Goal: Information Seeking & Learning: Learn about a topic

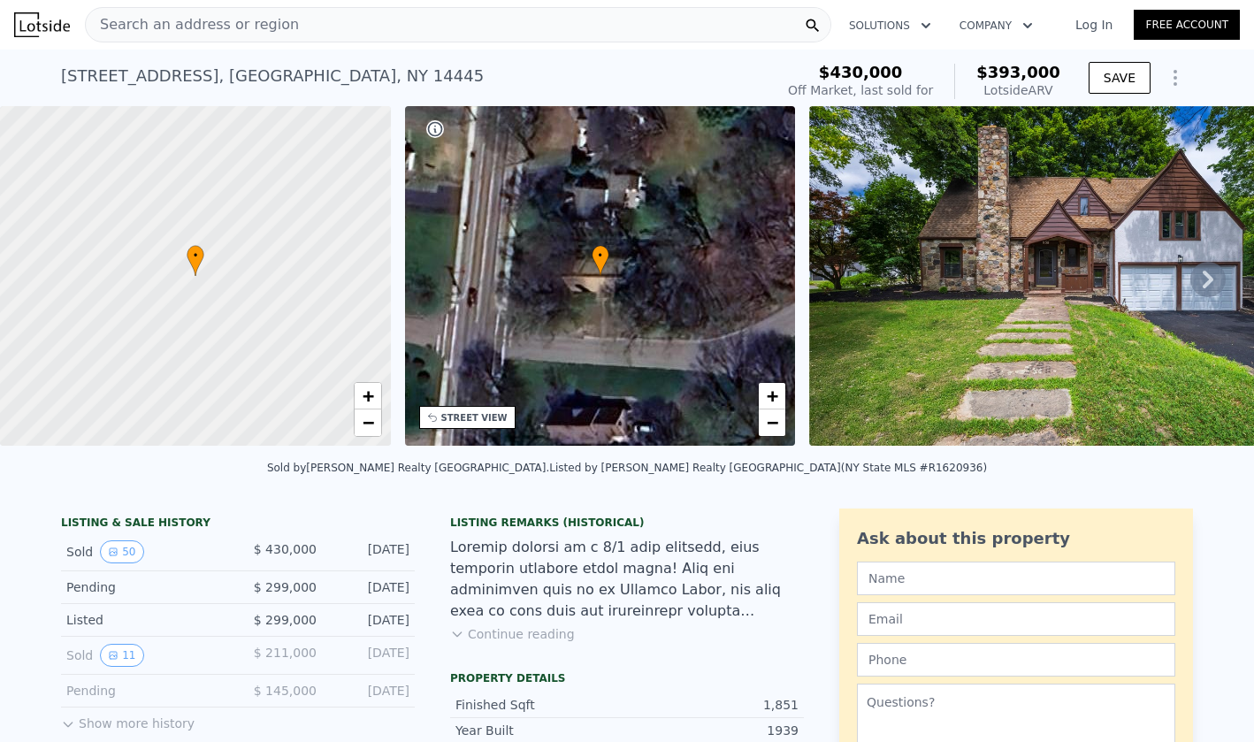
scroll to position [27, 0]
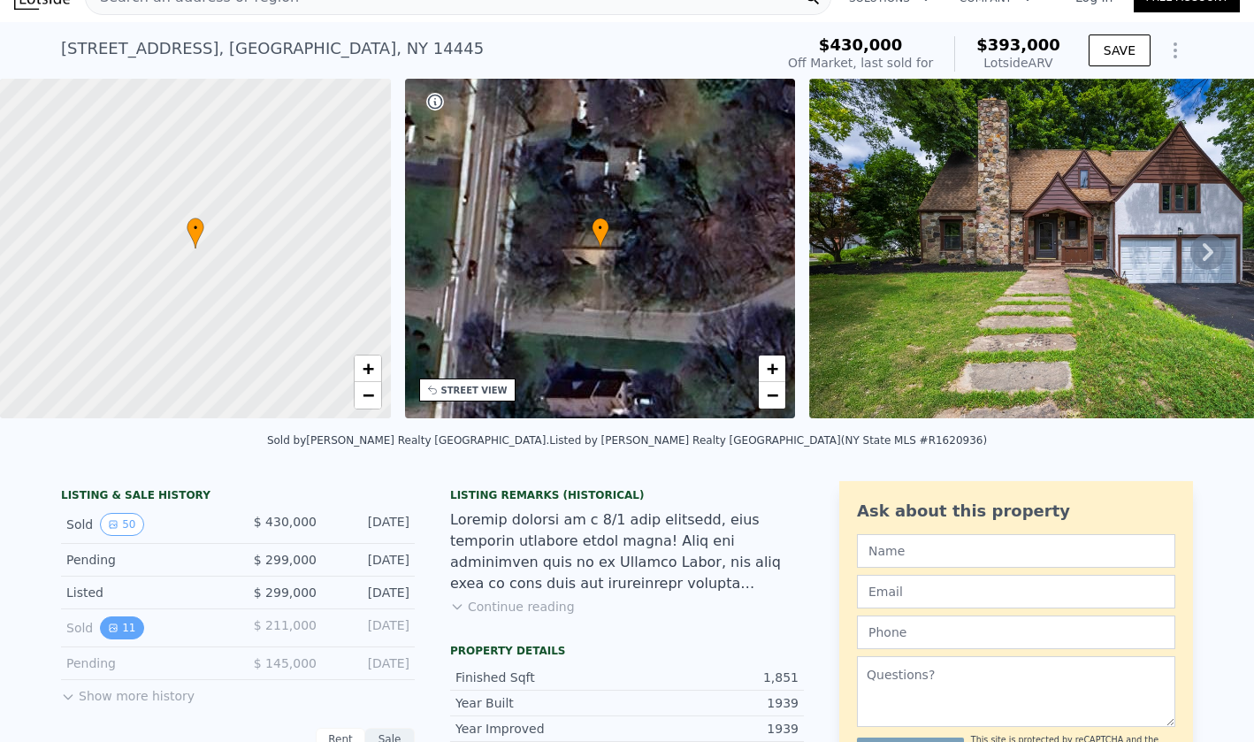
click at [126, 620] on button "11" at bounding box center [121, 627] width 43 height 23
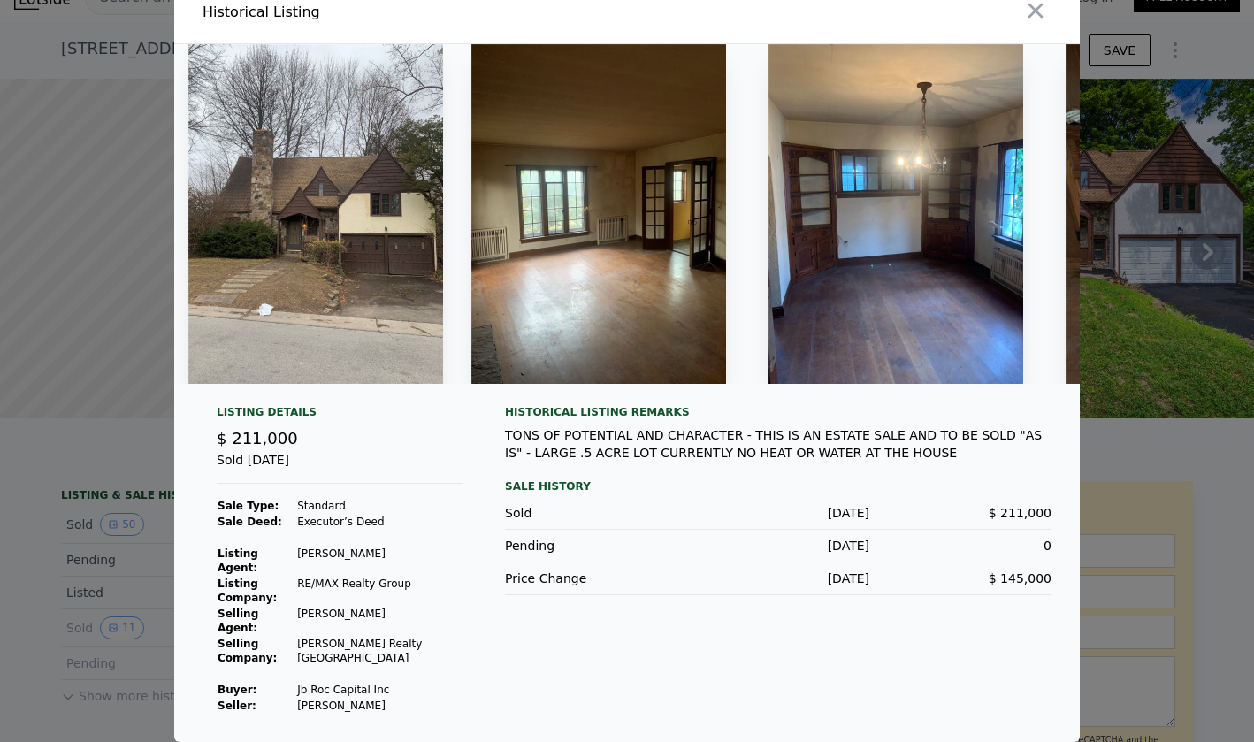
scroll to position [26, 0]
click at [1170, 449] on div at bounding box center [627, 371] width 1254 height 742
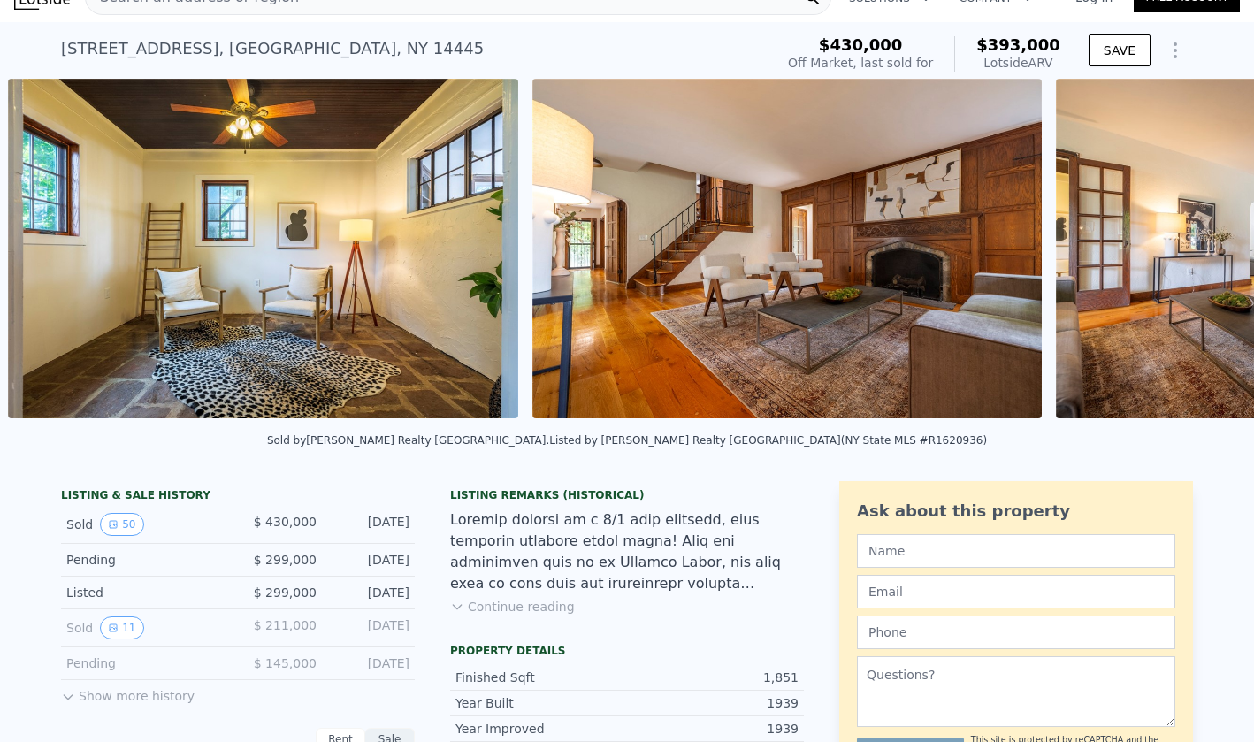
scroll to position [0, 6045]
click at [495, 598] on button "Continue reading" at bounding box center [512, 607] width 125 height 18
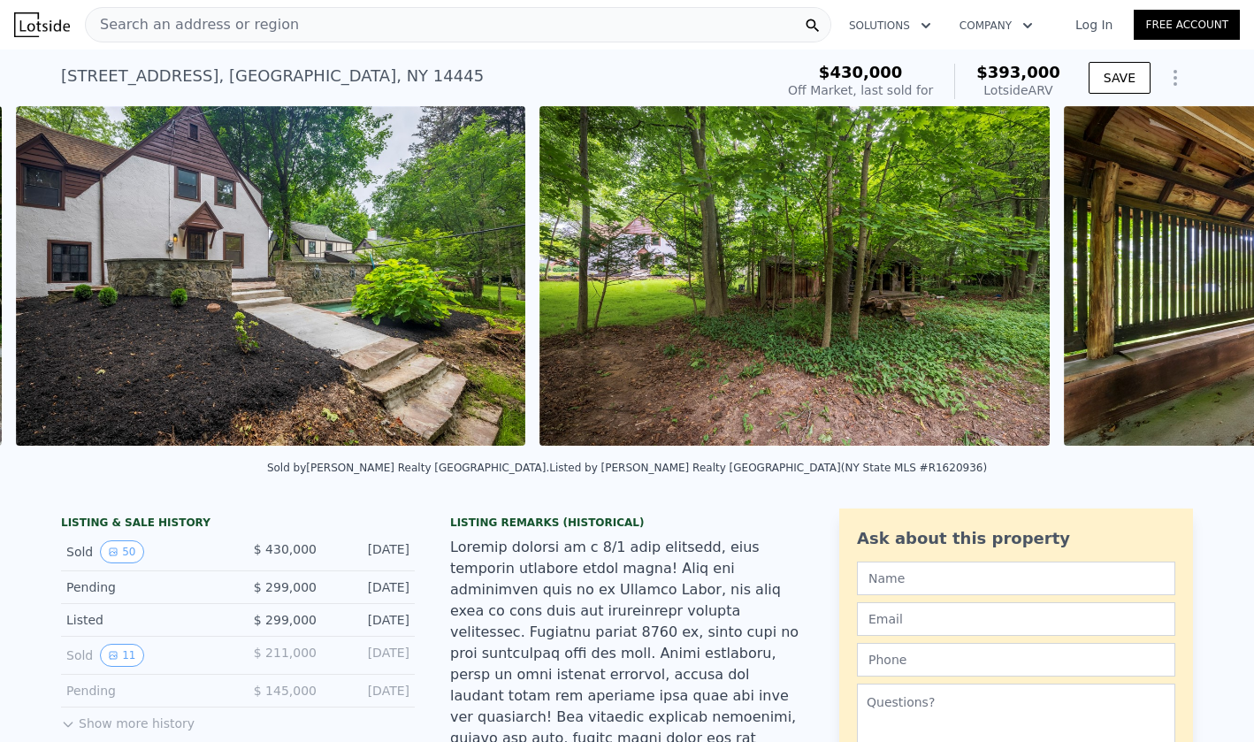
scroll to position [0, 23328]
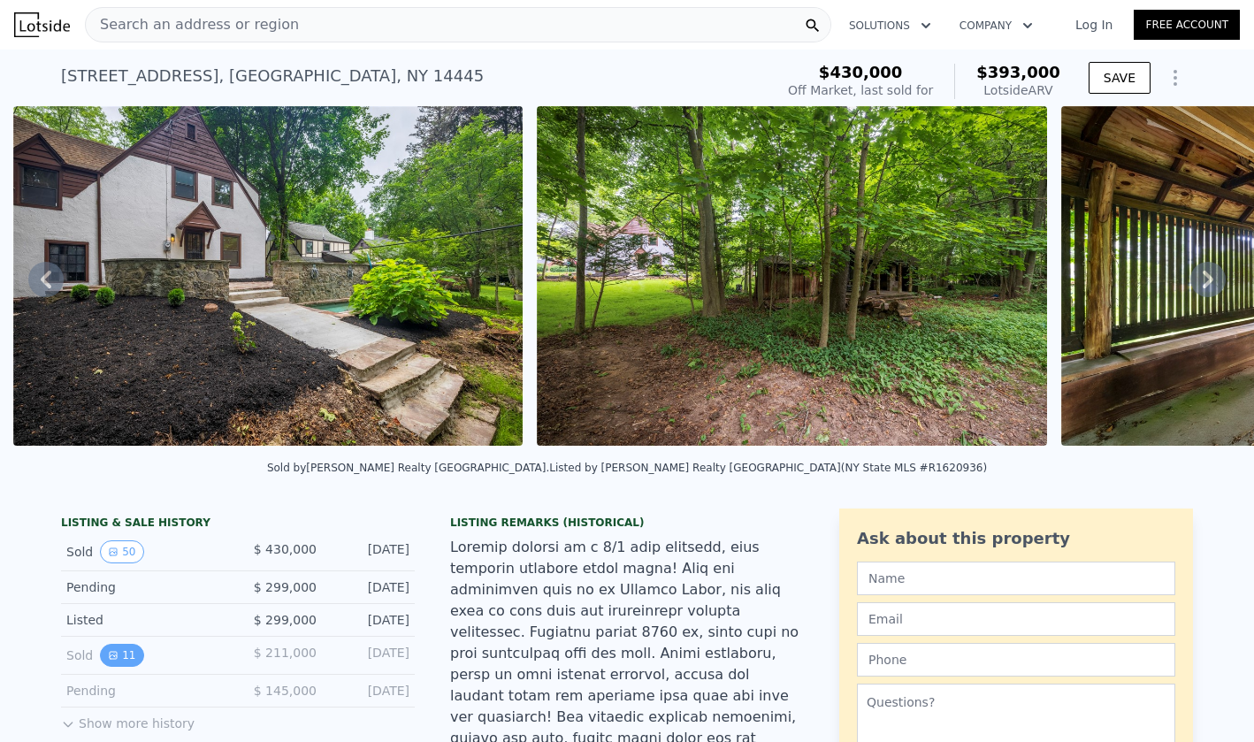
click at [118, 653] on icon "View historical data" at bounding box center [113, 655] width 11 height 11
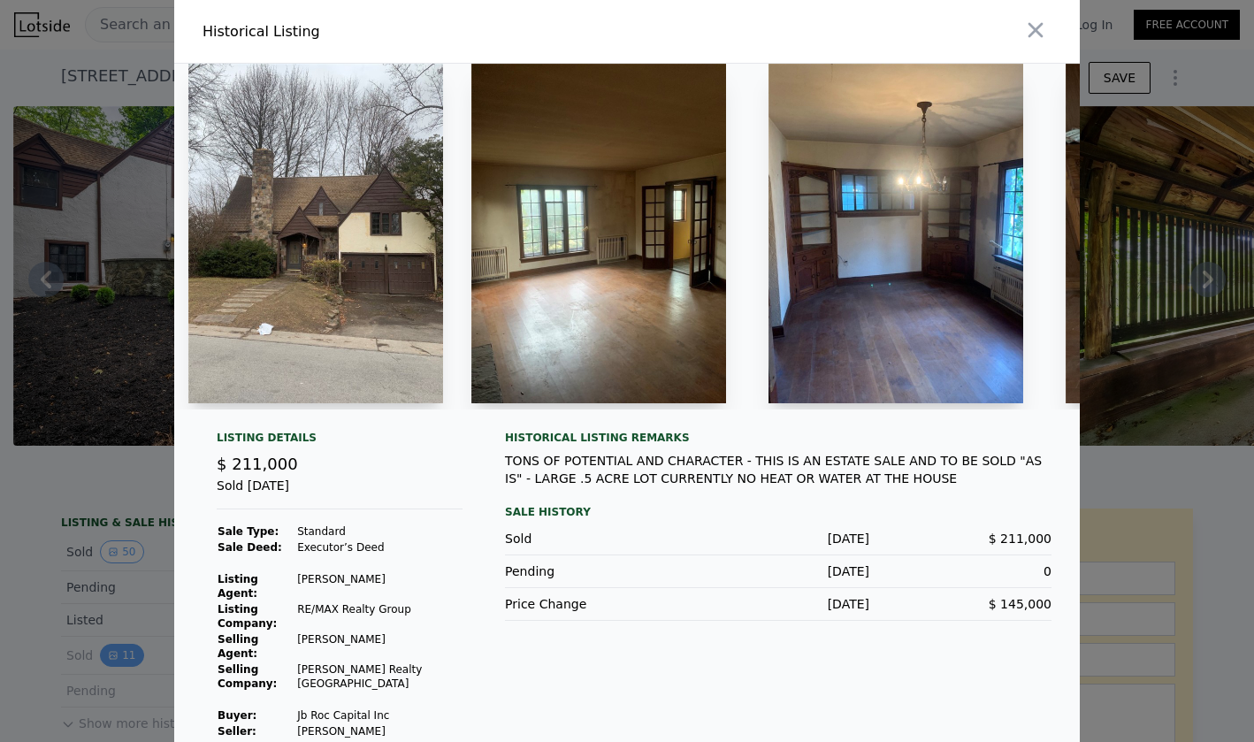
scroll to position [31, 0]
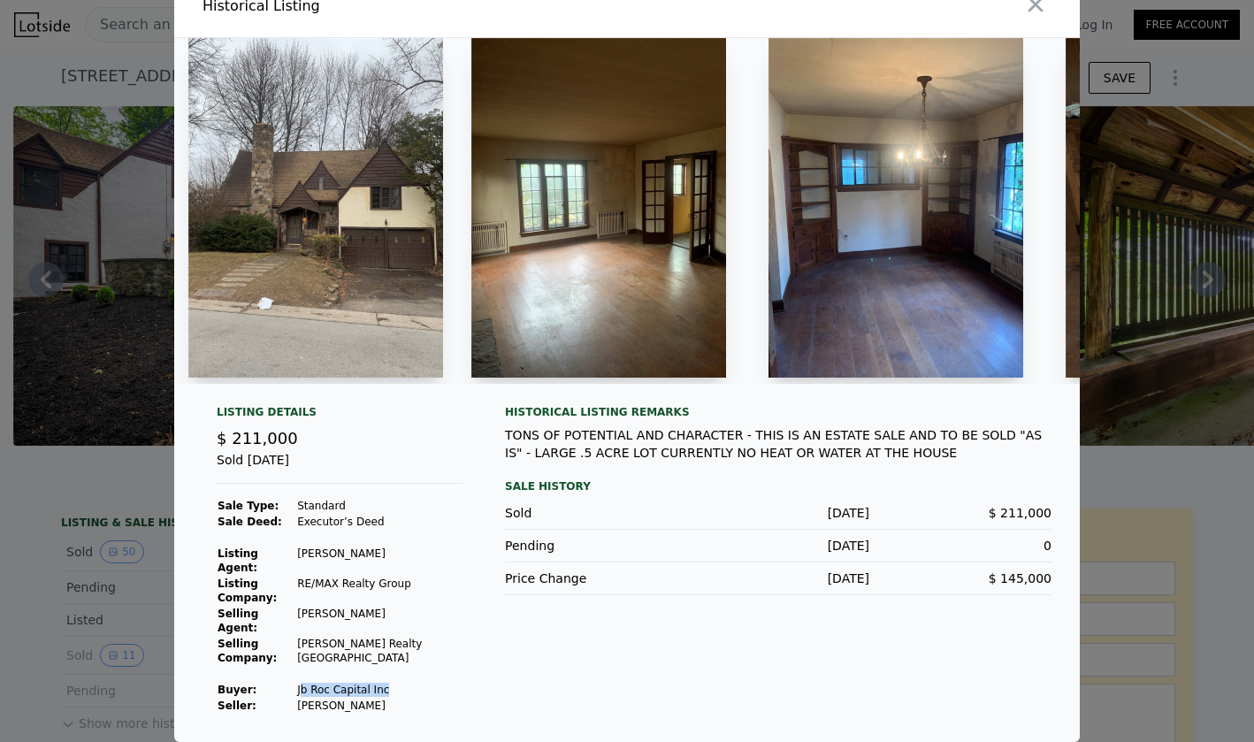
drag, startPoint x: 302, startPoint y: 686, endPoint x: 425, endPoint y: 688, distance: 122.9
click at [425, 688] on td "Jb Roc Capital Inc" at bounding box center [379, 690] width 166 height 16
click at [288, 683] on td "Buyer :" at bounding box center [257, 690] width 80 height 16
drag, startPoint x: 298, startPoint y: 684, endPoint x: 411, endPoint y: 684, distance: 113.2
click at [412, 685] on tr "Buyer : Jb Roc Capital Inc" at bounding box center [340, 690] width 246 height 16
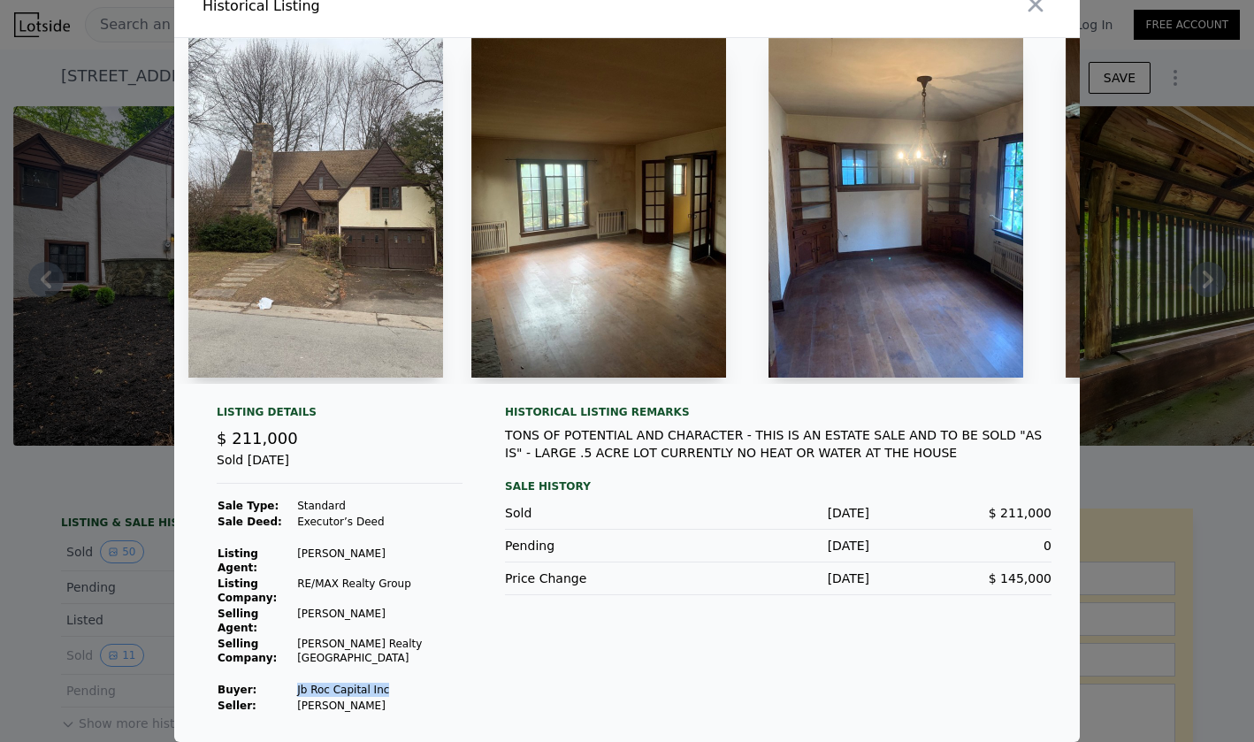
click at [411, 684] on td "Jb Roc Capital Inc" at bounding box center [379, 690] width 166 height 16
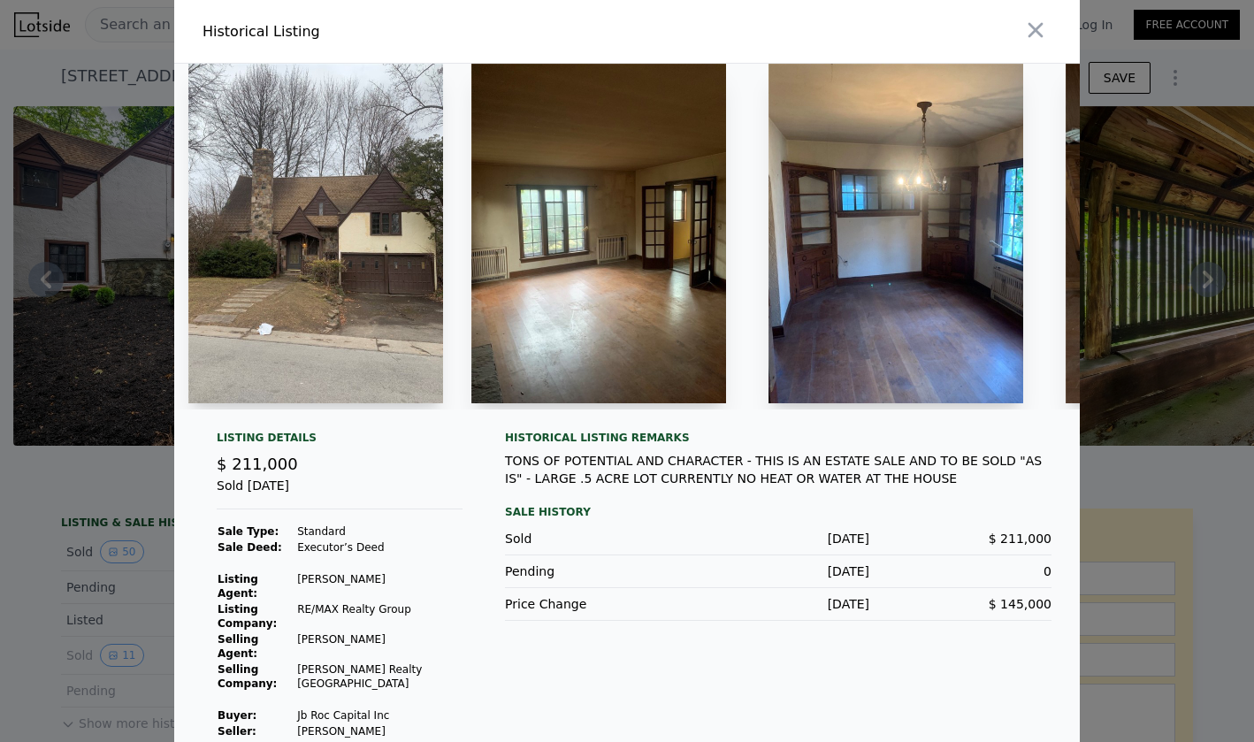
scroll to position [0, 0]
click at [27, 579] on div at bounding box center [627, 371] width 1254 height 742
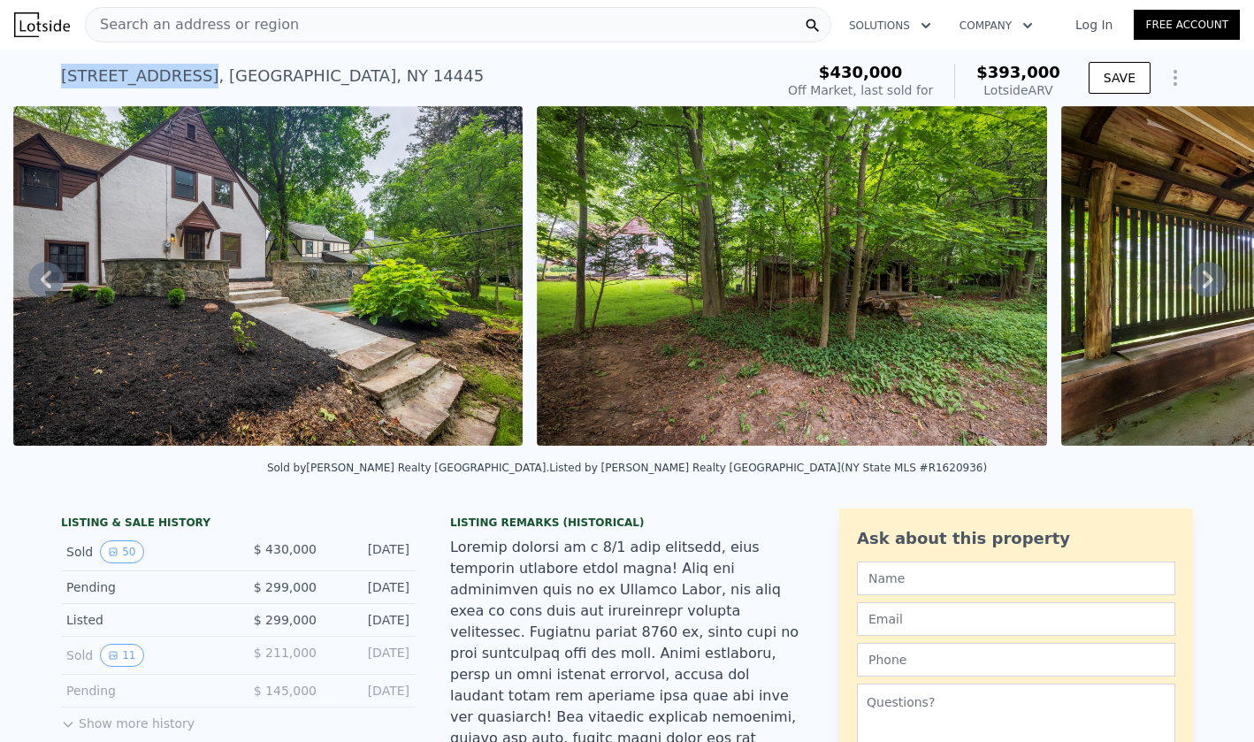
drag, startPoint x: 63, startPoint y: 73, endPoint x: 185, endPoint y: 73, distance: 122.0
click at [185, 73] on div "938 S Lincoln Rd , Monroe County , NY 14445" at bounding box center [272, 76] width 423 height 25
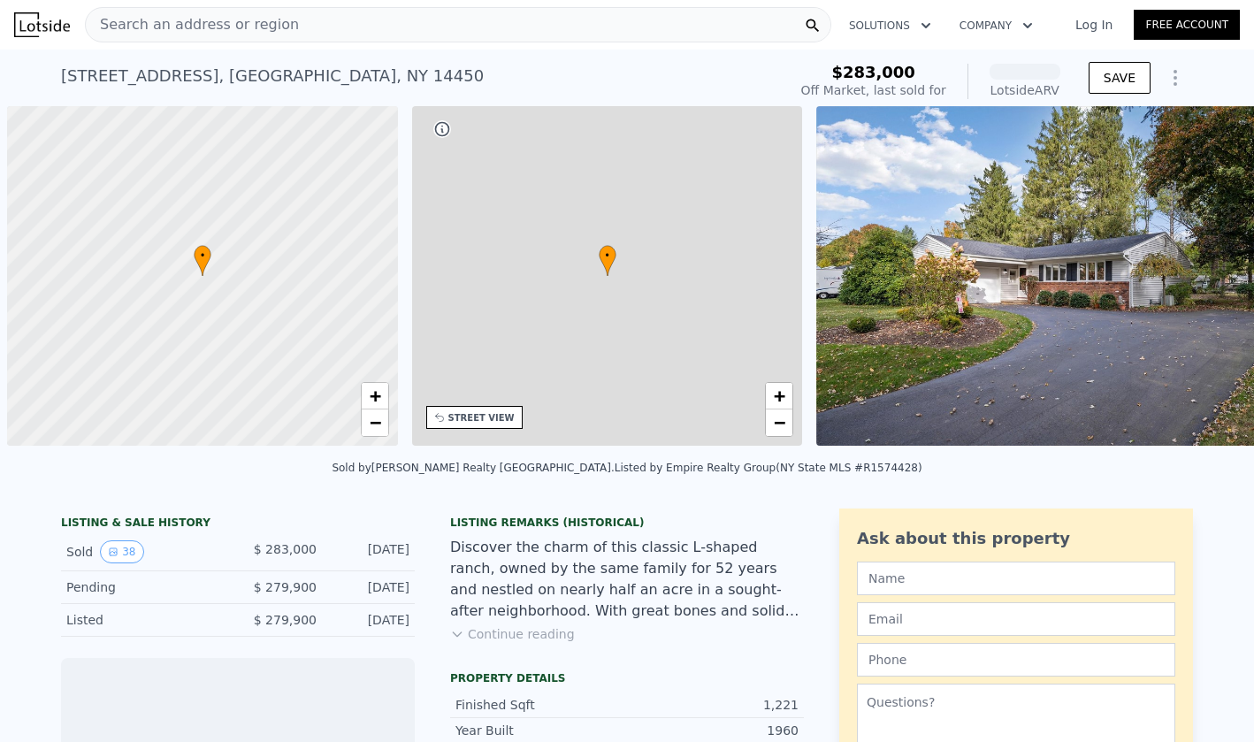
scroll to position [0, 7]
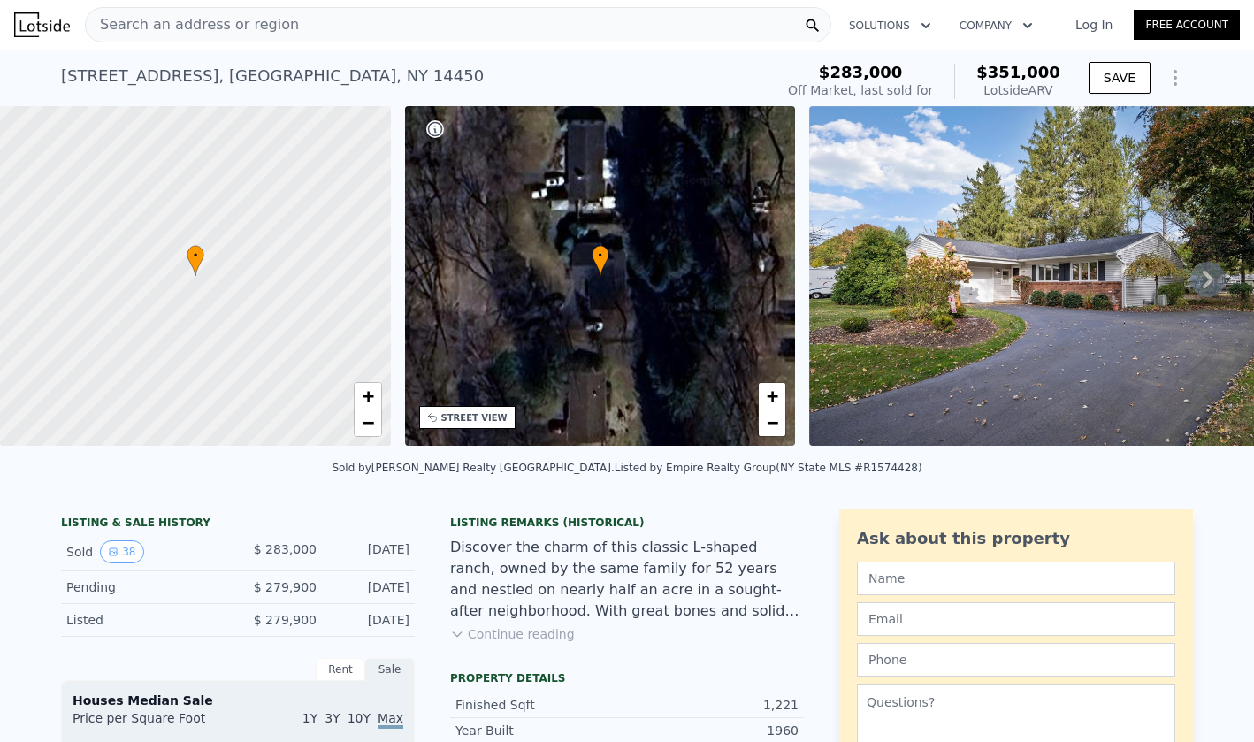
click at [514, 631] on button "Continue reading" at bounding box center [512, 634] width 125 height 18
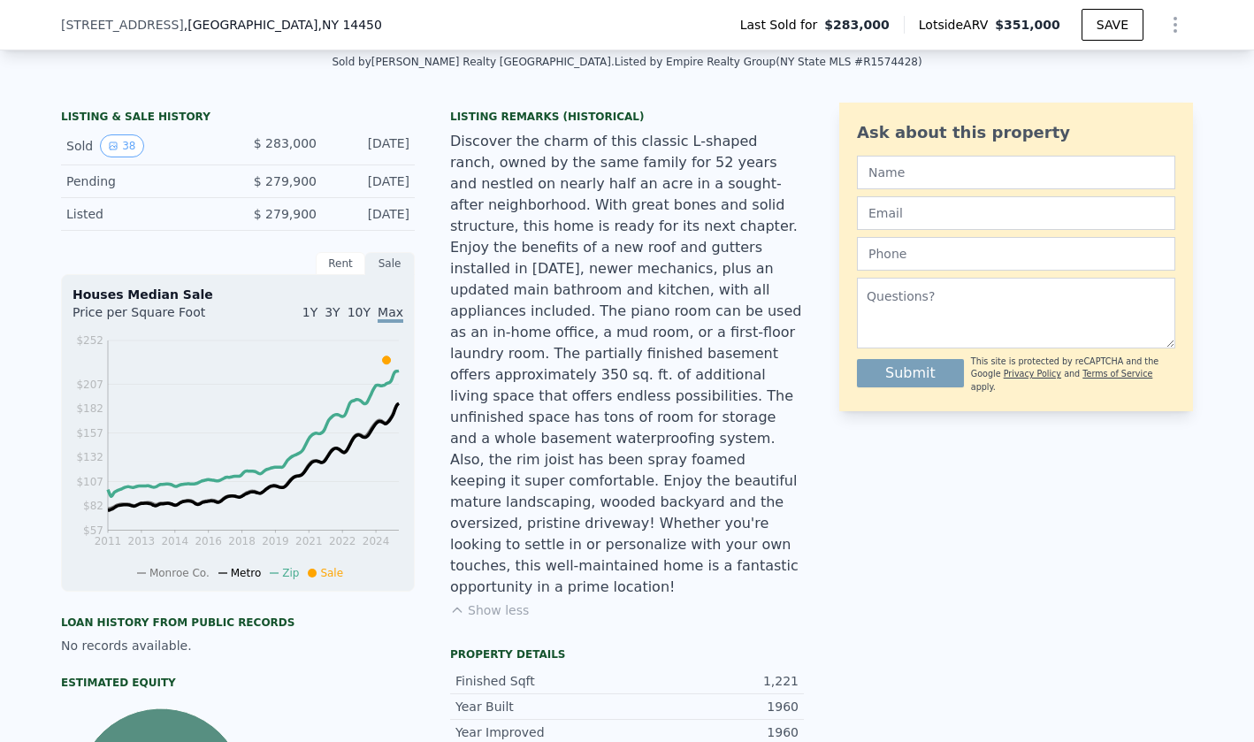
scroll to position [374, 0]
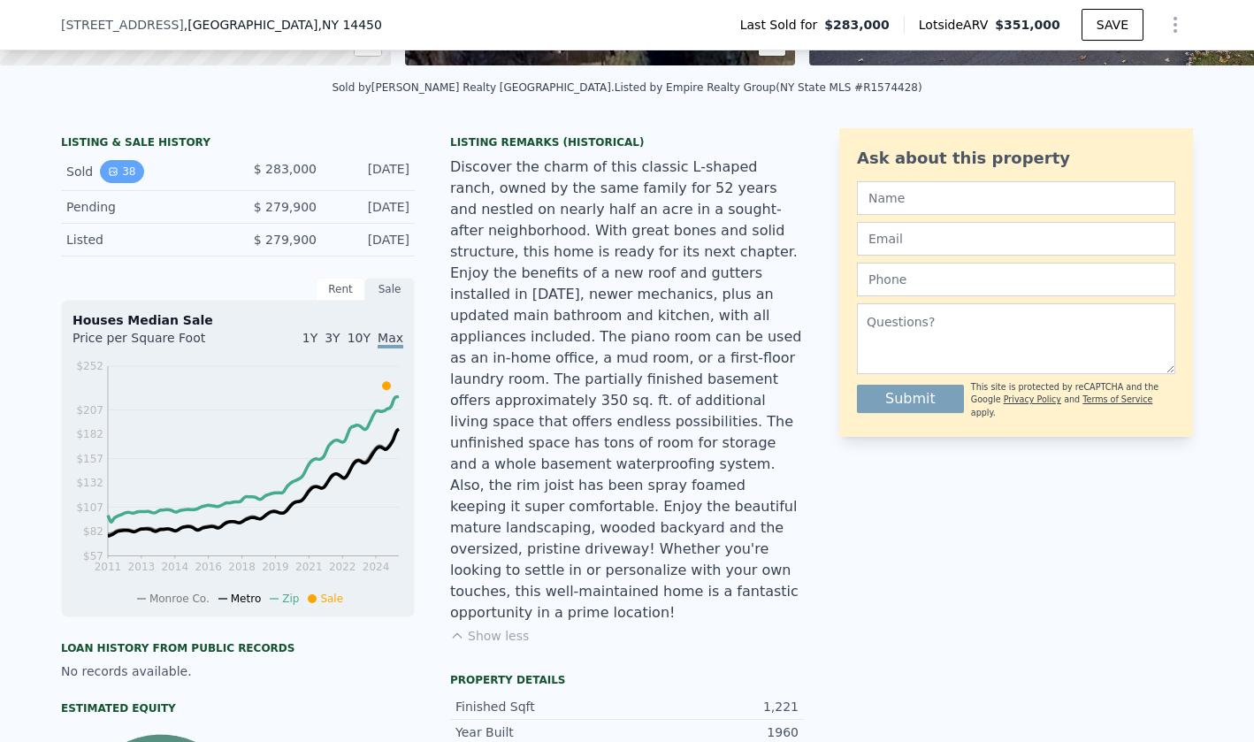
click at [124, 174] on button "38" at bounding box center [121, 171] width 43 height 23
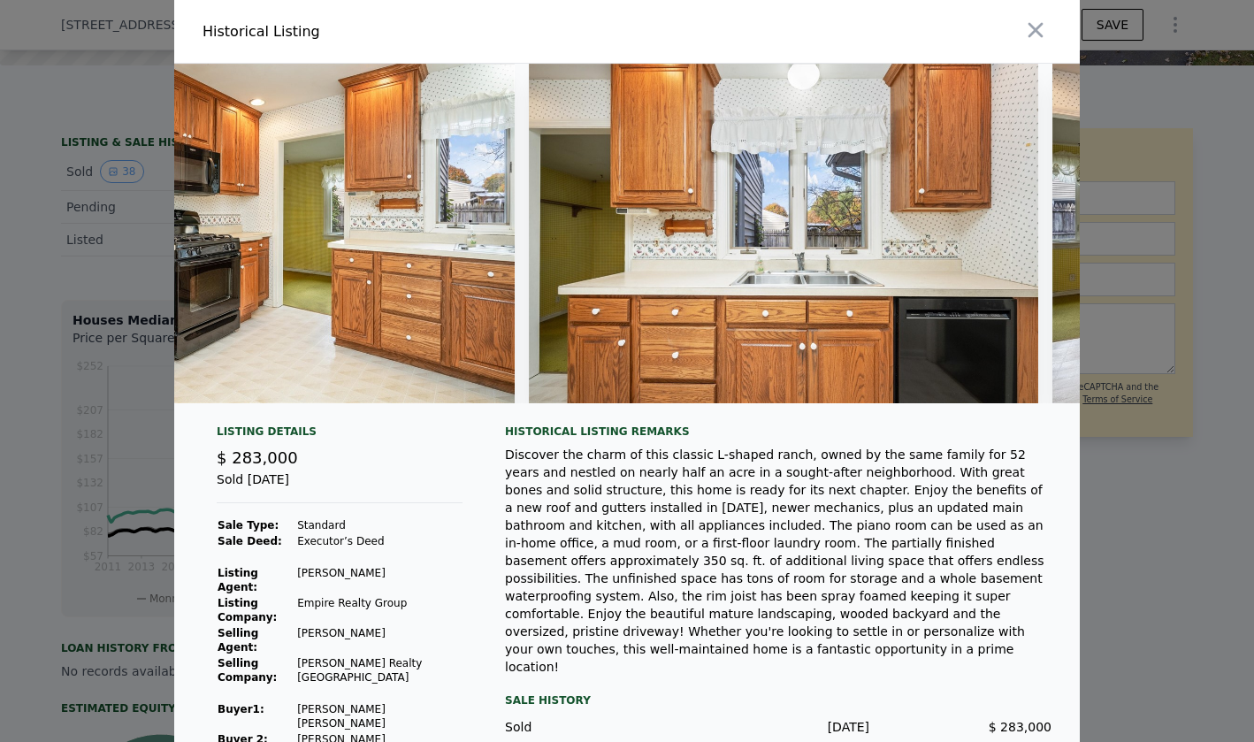
scroll to position [0, 7554]
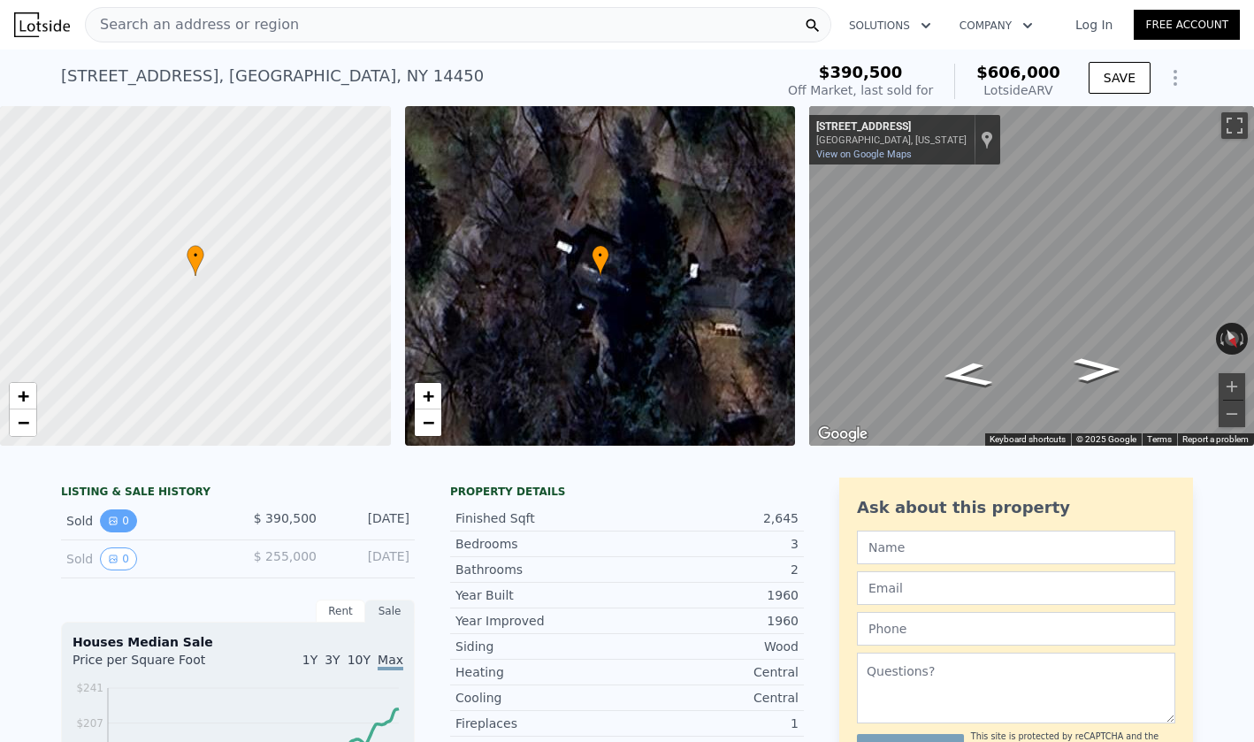
click at [126, 520] on button "0" at bounding box center [118, 520] width 37 height 23
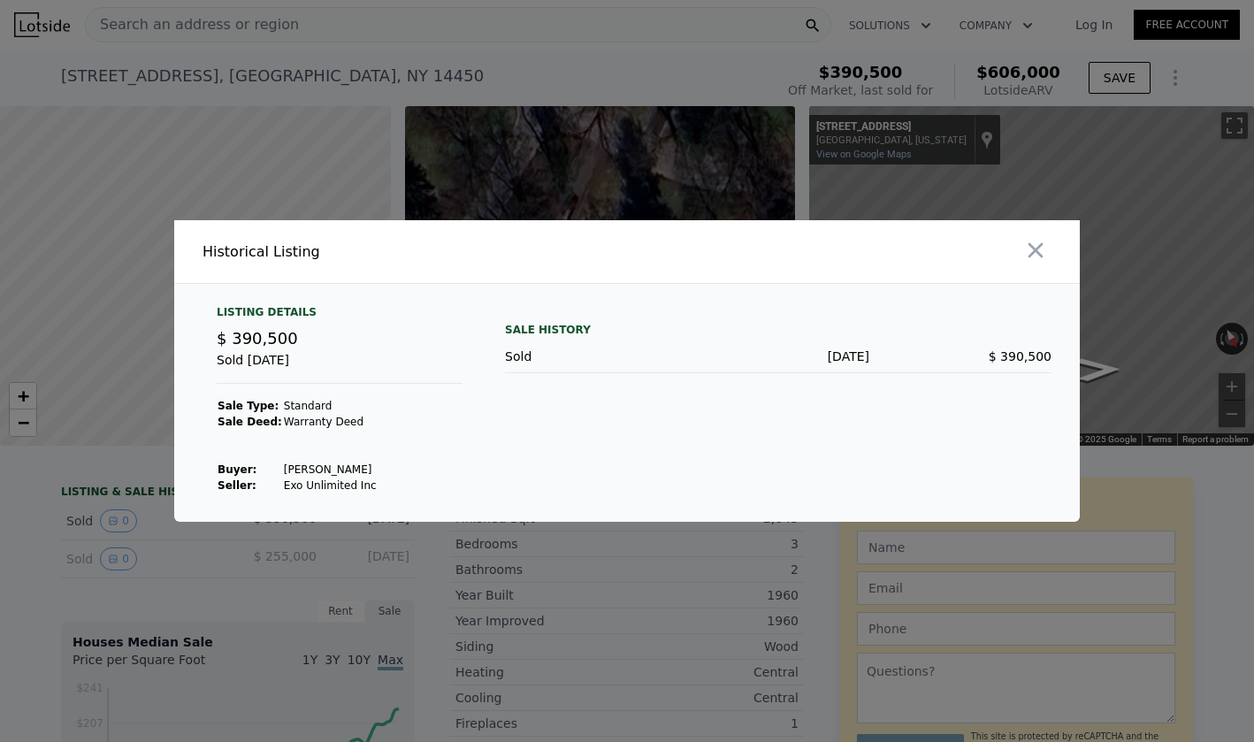
click at [111, 609] on div at bounding box center [627, 371] width 1254 height 742
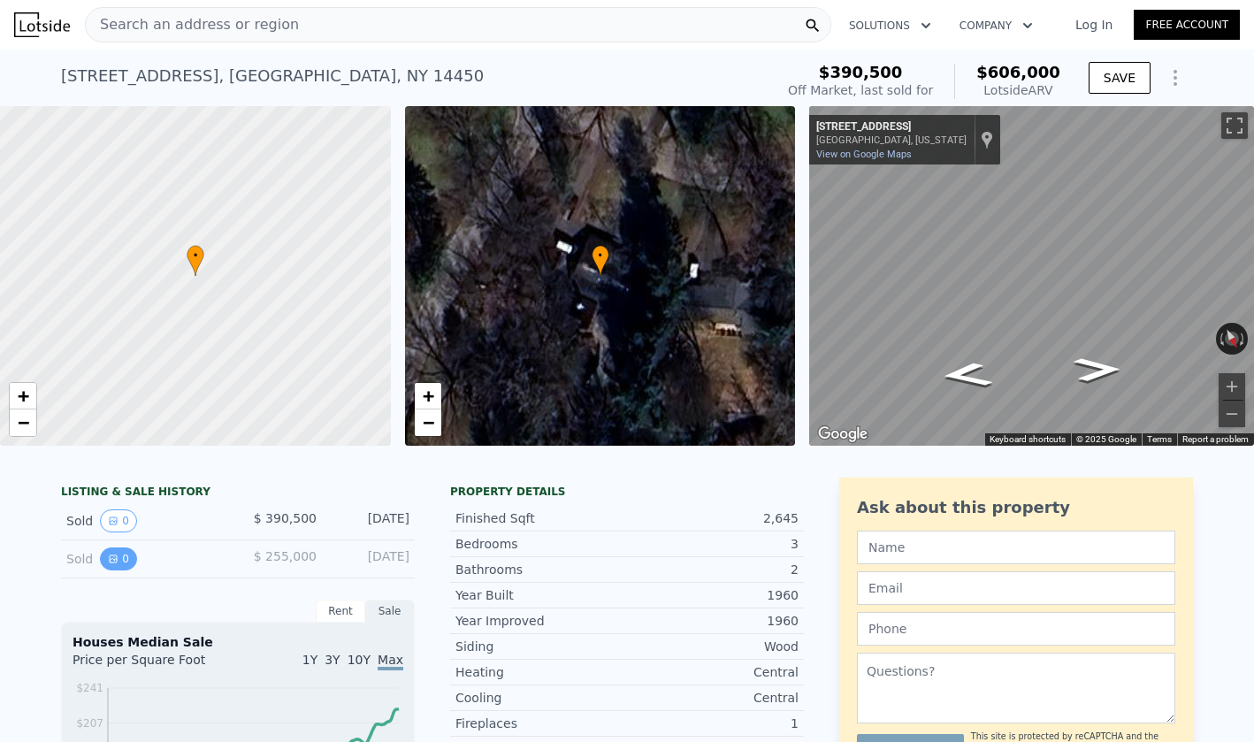
click at [114, 557] on icon "View historical data" at bounding box center [113, 559] width 11 height 11
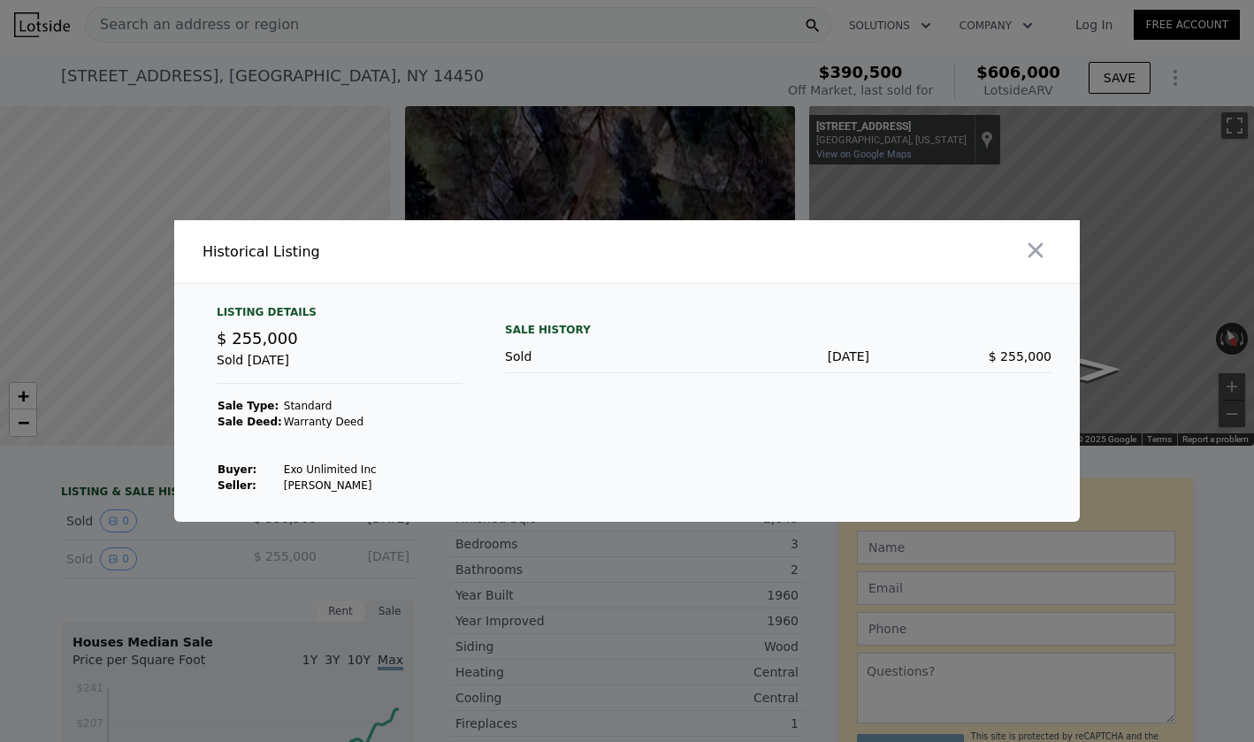
click at [159, 602] on div at bounding box center [627, 371] width 1254 height 742
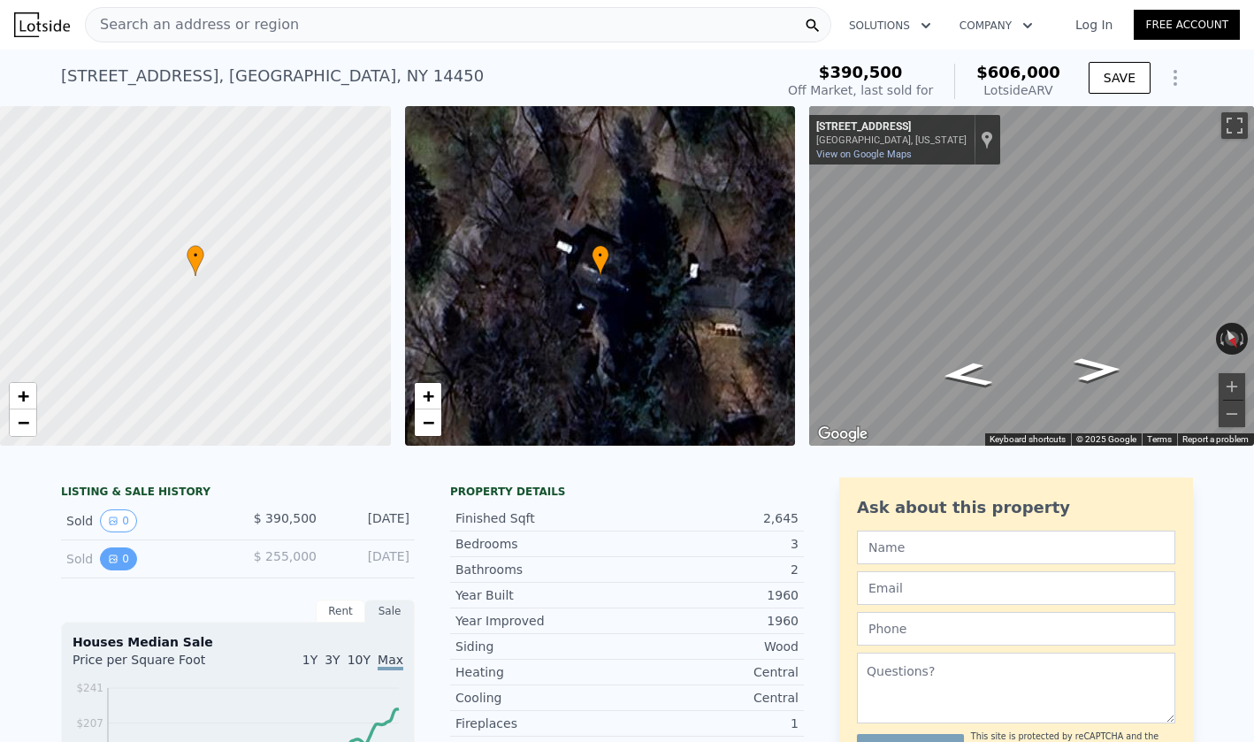
click at [112, 561] on icon "View historical data" at bounding box center [113, 559] width 11 height 11
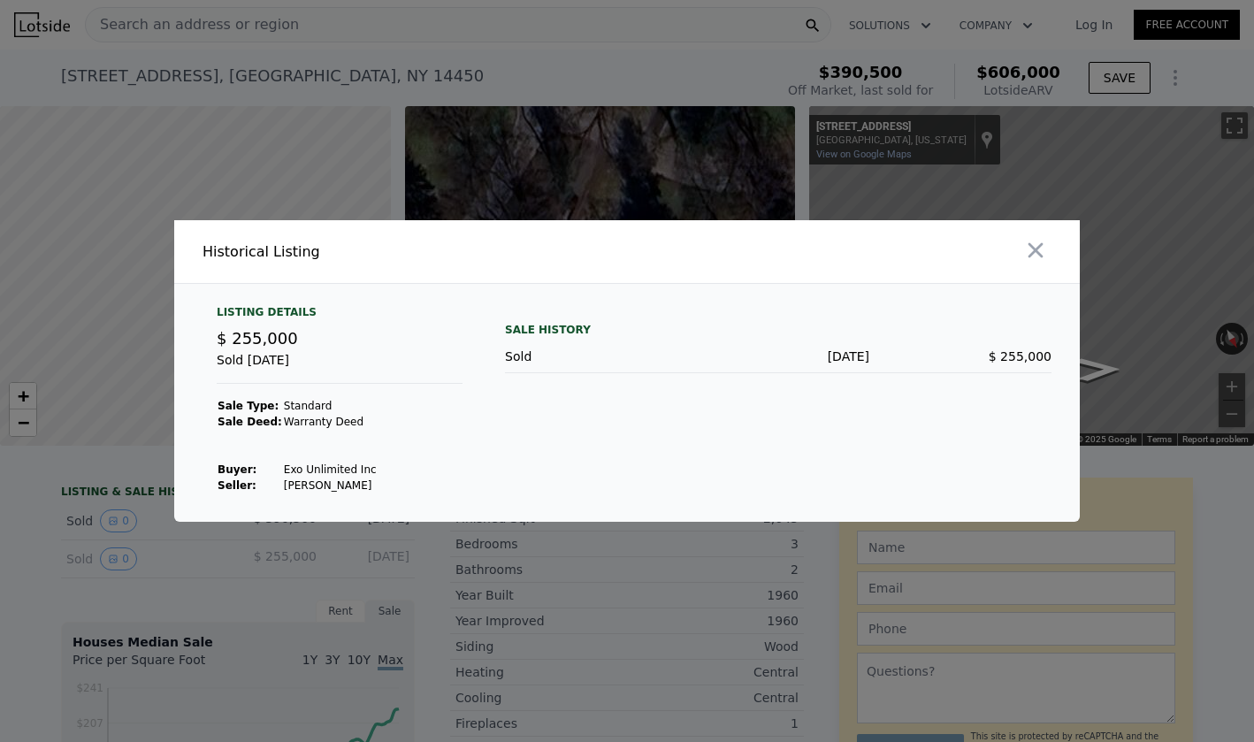
click at [181, 565] on div at bounding box center [627, 371] width 1254 height 742
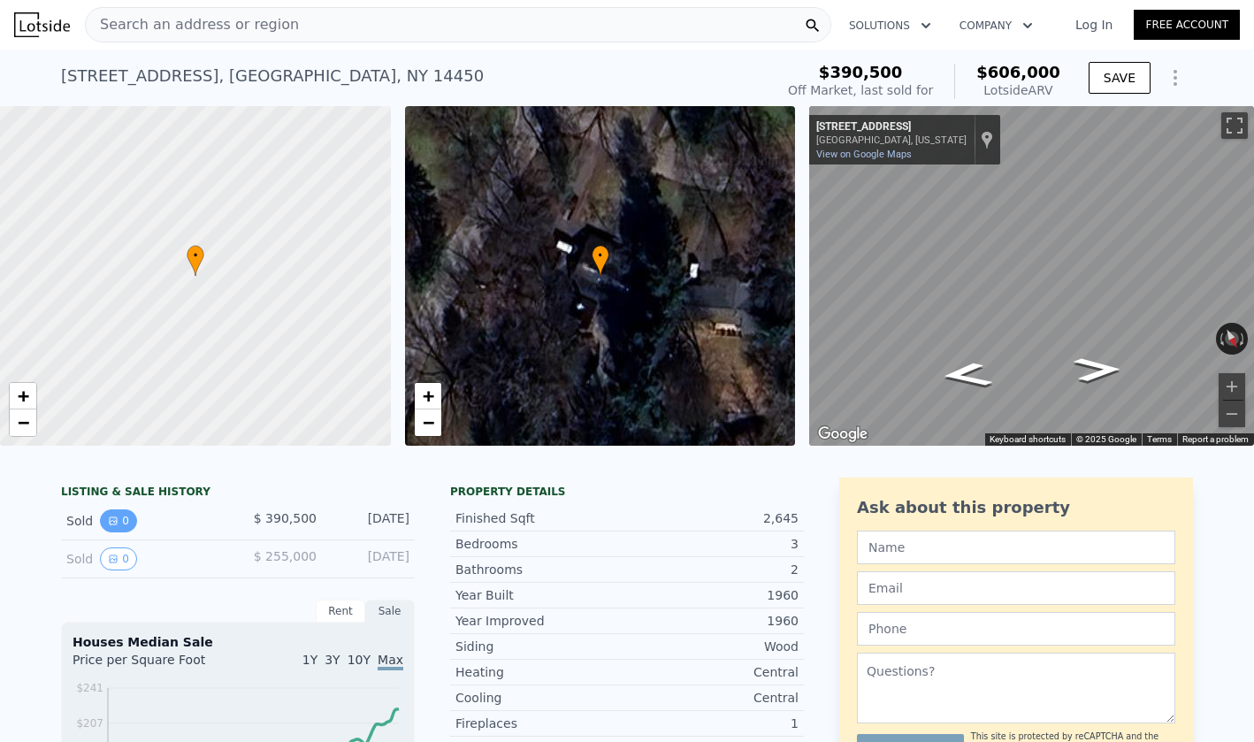
click at [126, 513] on button "0" at bounding box center [118, 520] width 37 height 23
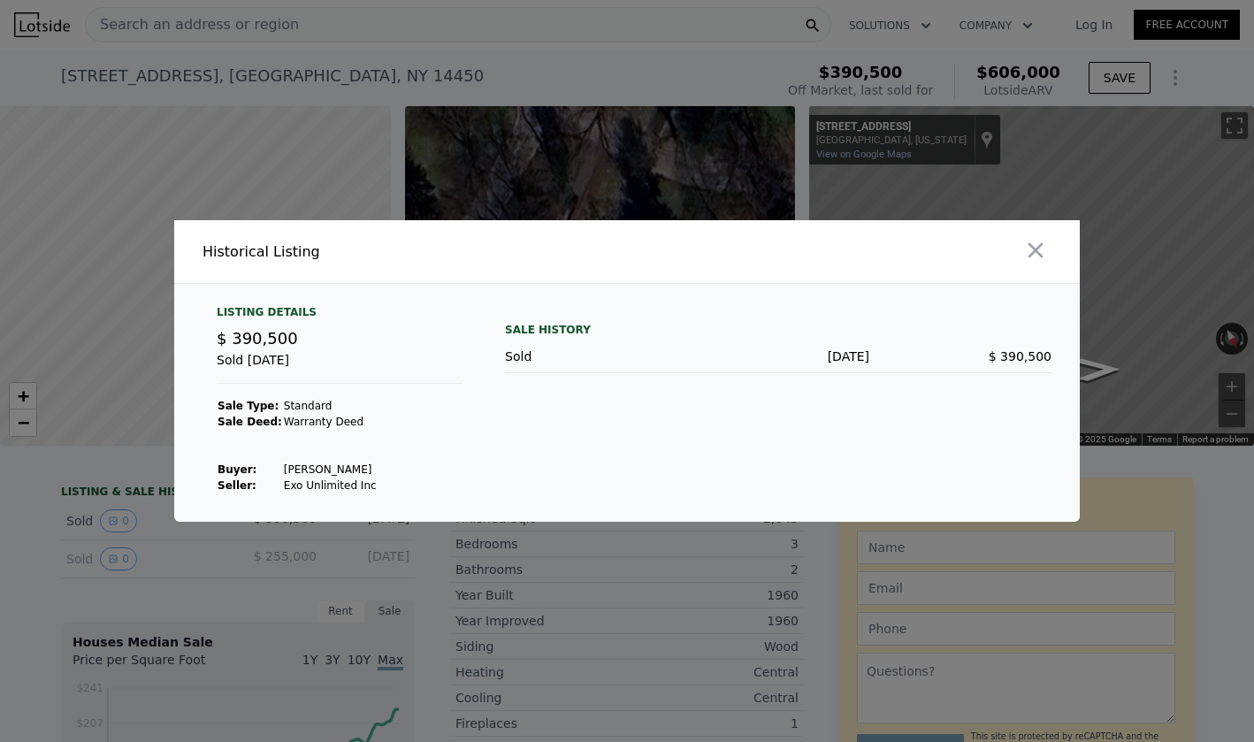
click at [212, 570] on div at bounding box center [627, 371] width 1254 height 742
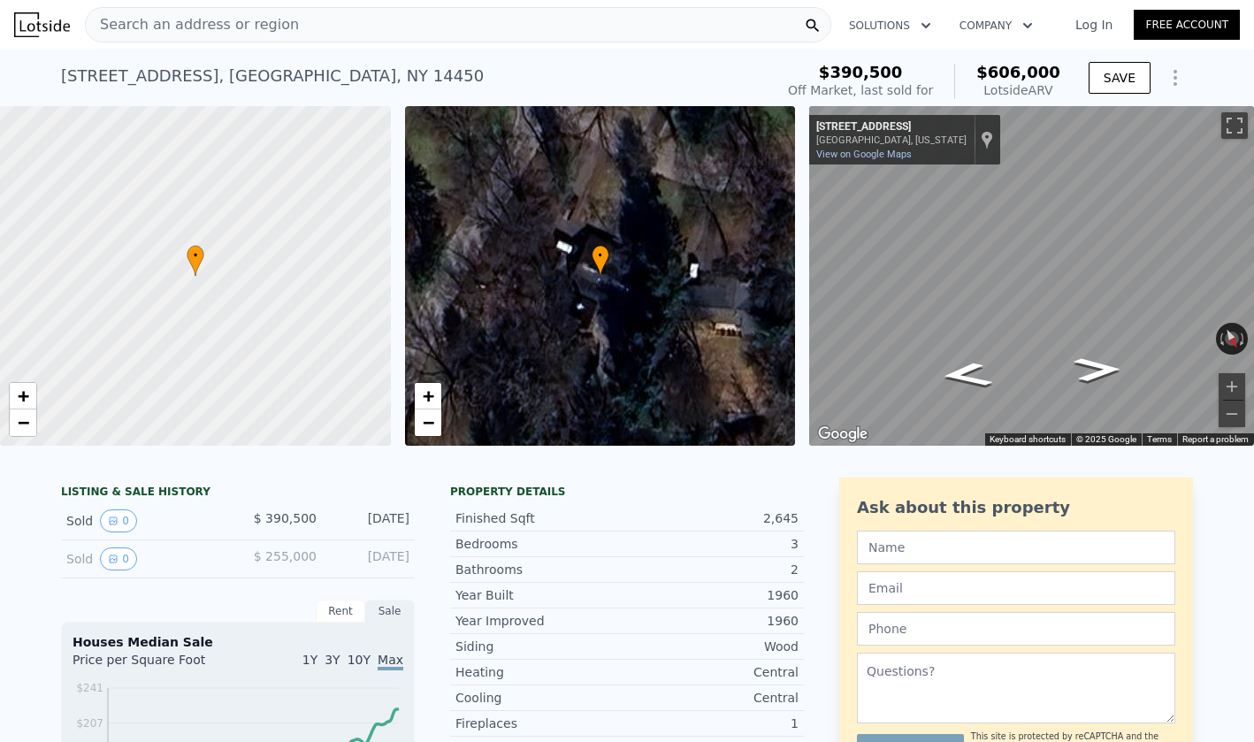
click at [357, 17] on div "Search an address or region" at bounding box center [458, 24] width 746 height 35
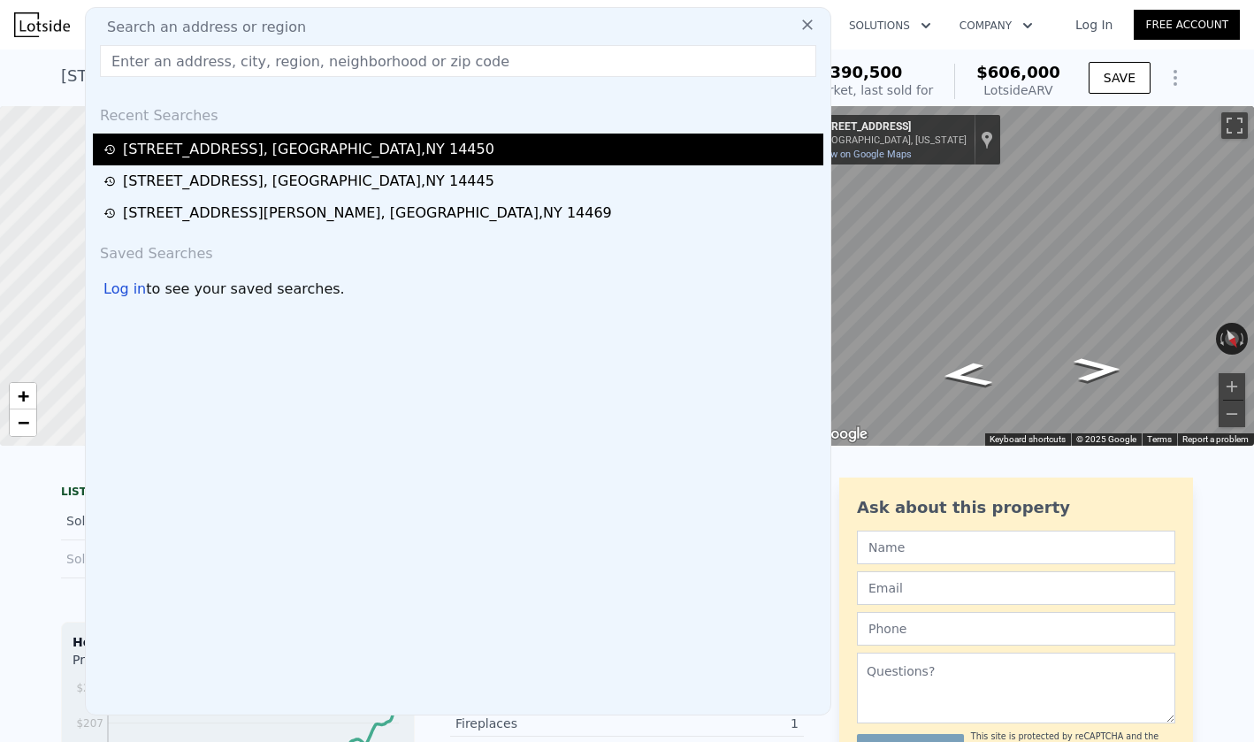
click at [316, 149] on div "[STREET_ADDRESS]" at bounding box center [308, 149] width 371 height 21
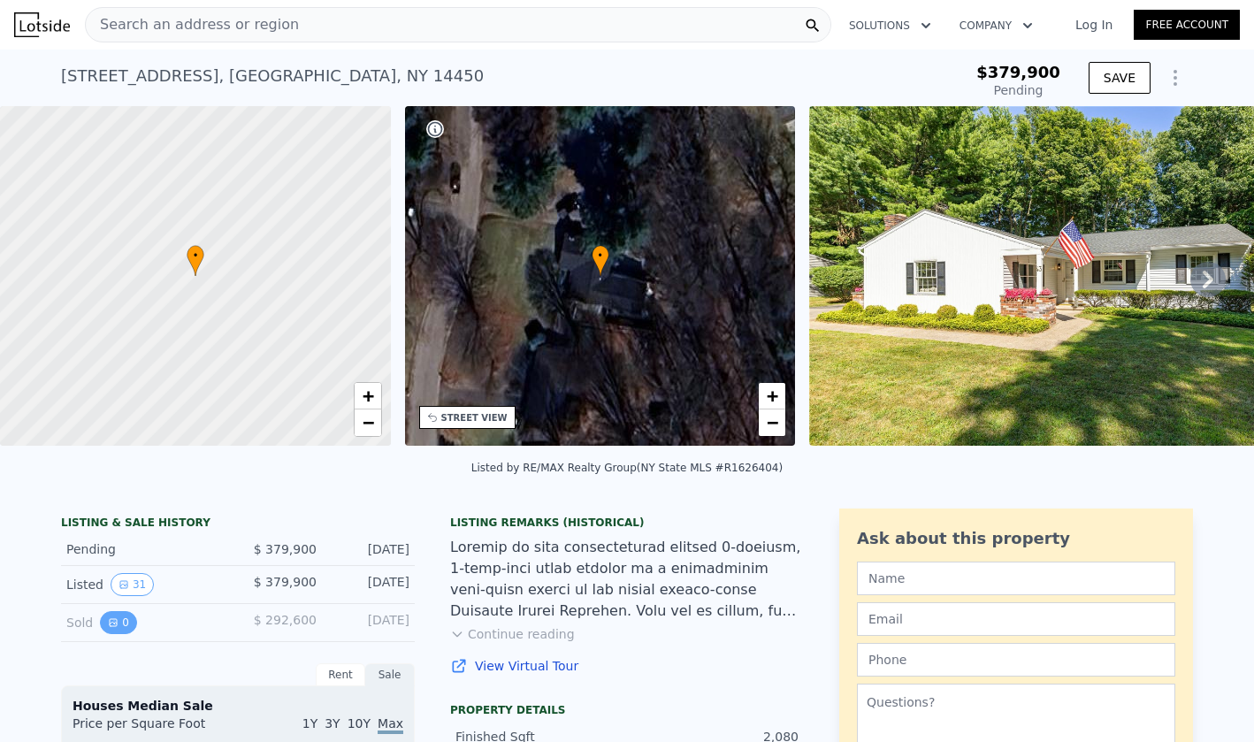
click at [120, 618] on button "0" at bounding box center [118, 622] width 37 height 23
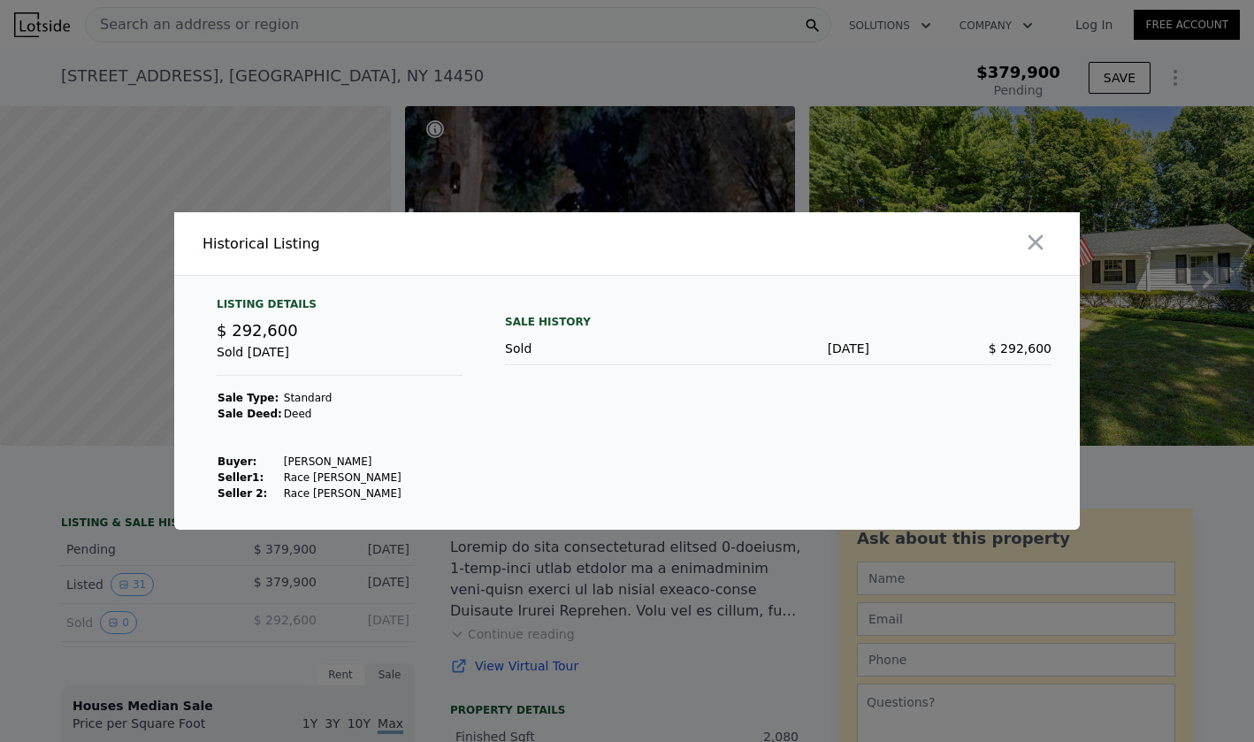
click at [217, 606] on div at bounding box center [627, 371] width 1254 height 742
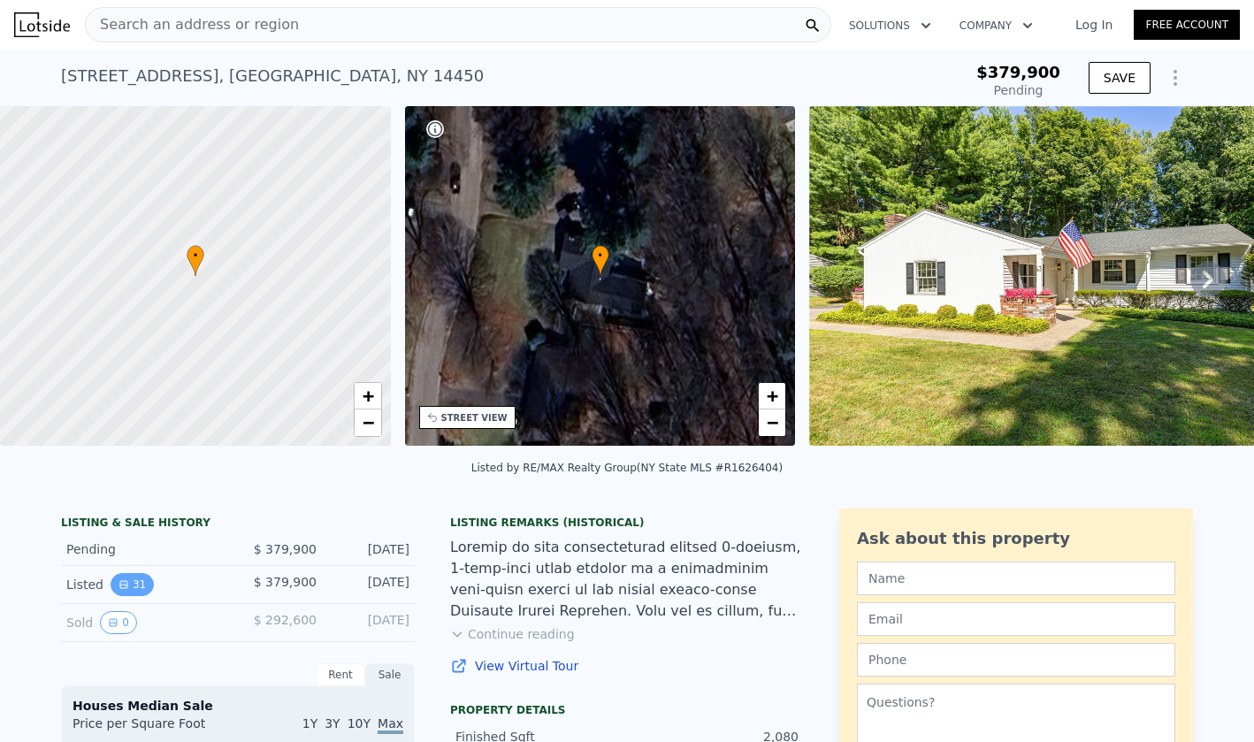
click at [123, 577] on button "31" at bounding box center [132, 584] width 43 height 23
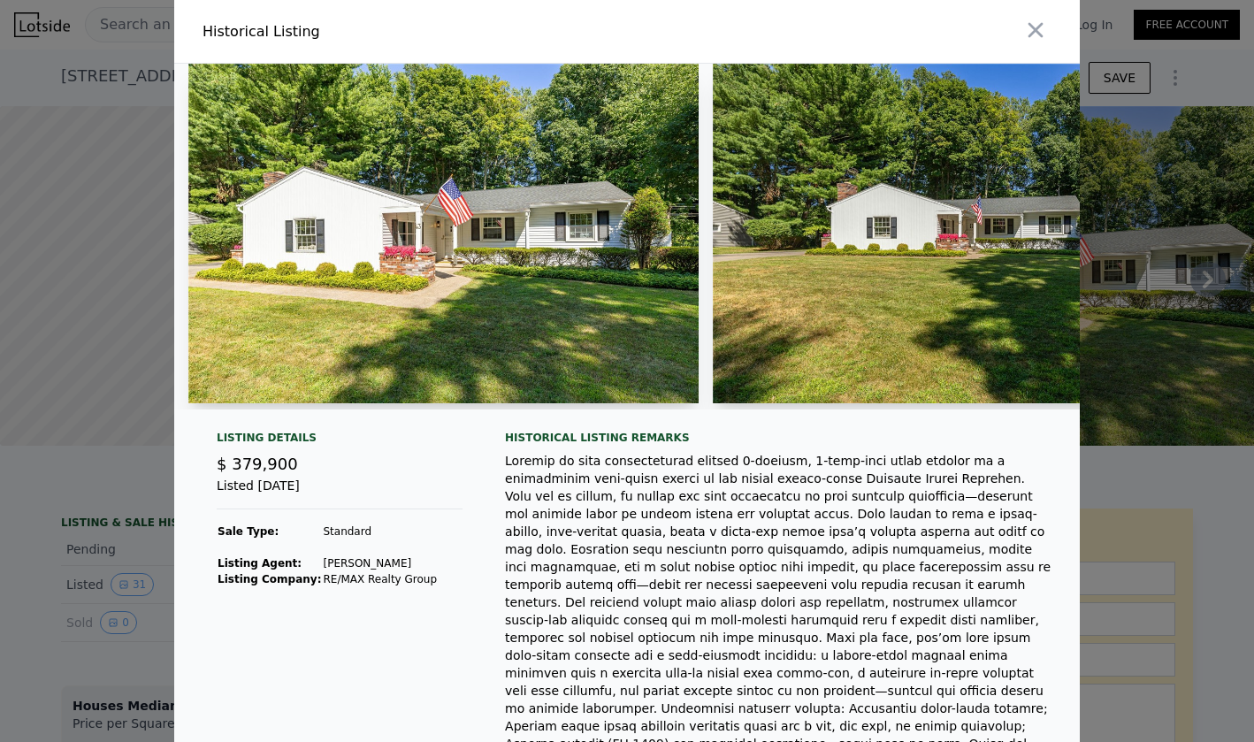
type input "$ 488,000"
type input "$ 49,029"
click at [111, 221] on div at bounding box center [627, 371] width 1254 height 742
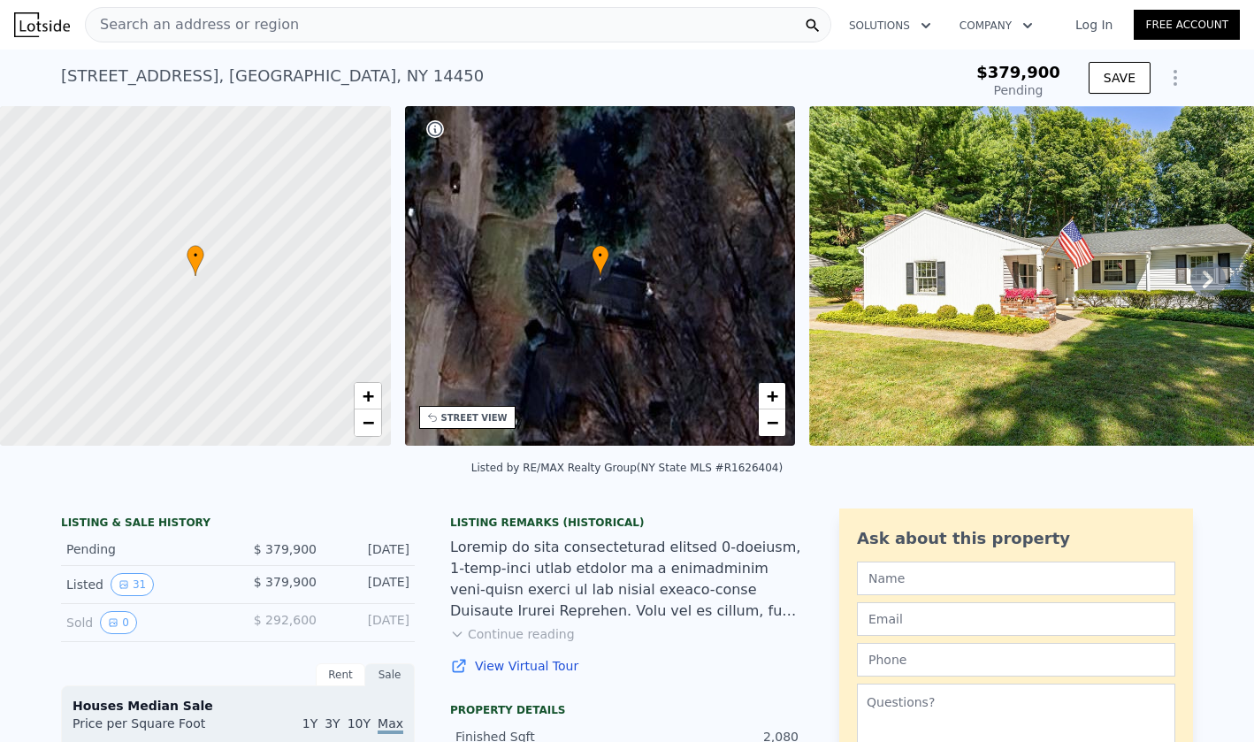
click at [179, 35] on div "Search an address or region" at bounding box center [192, 25] width 213 height 34
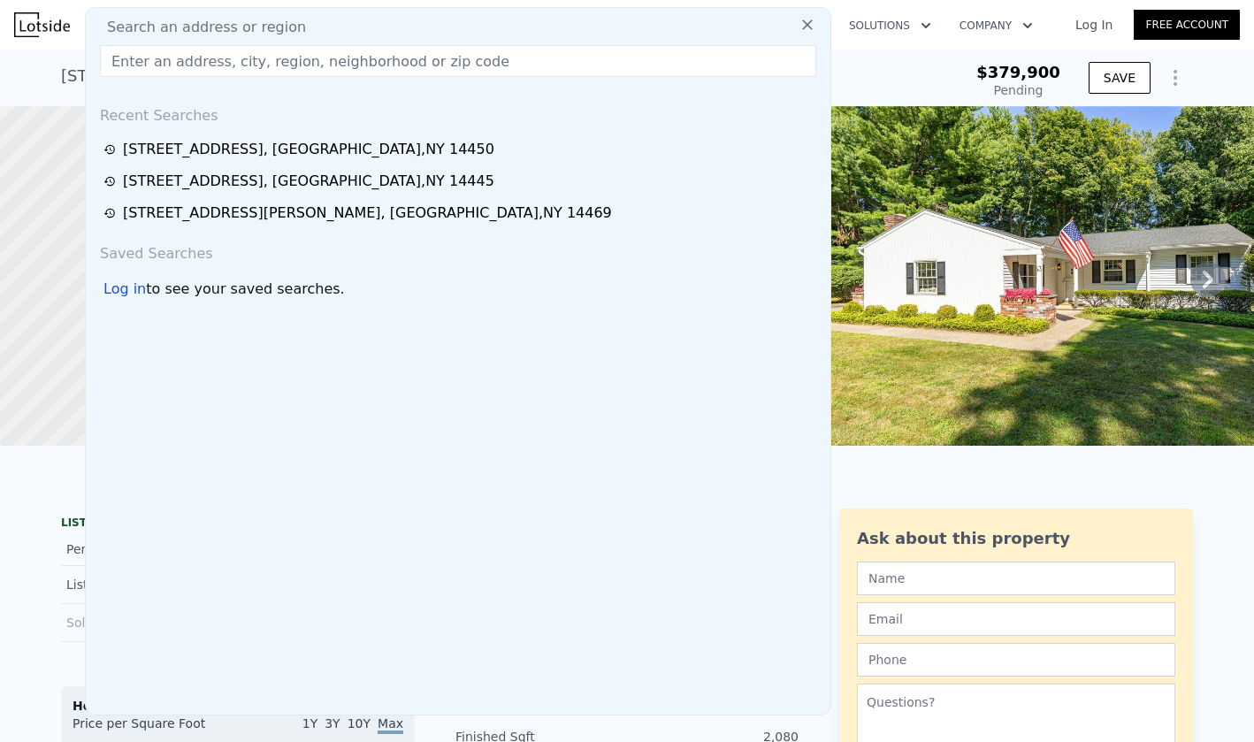
type input "5"
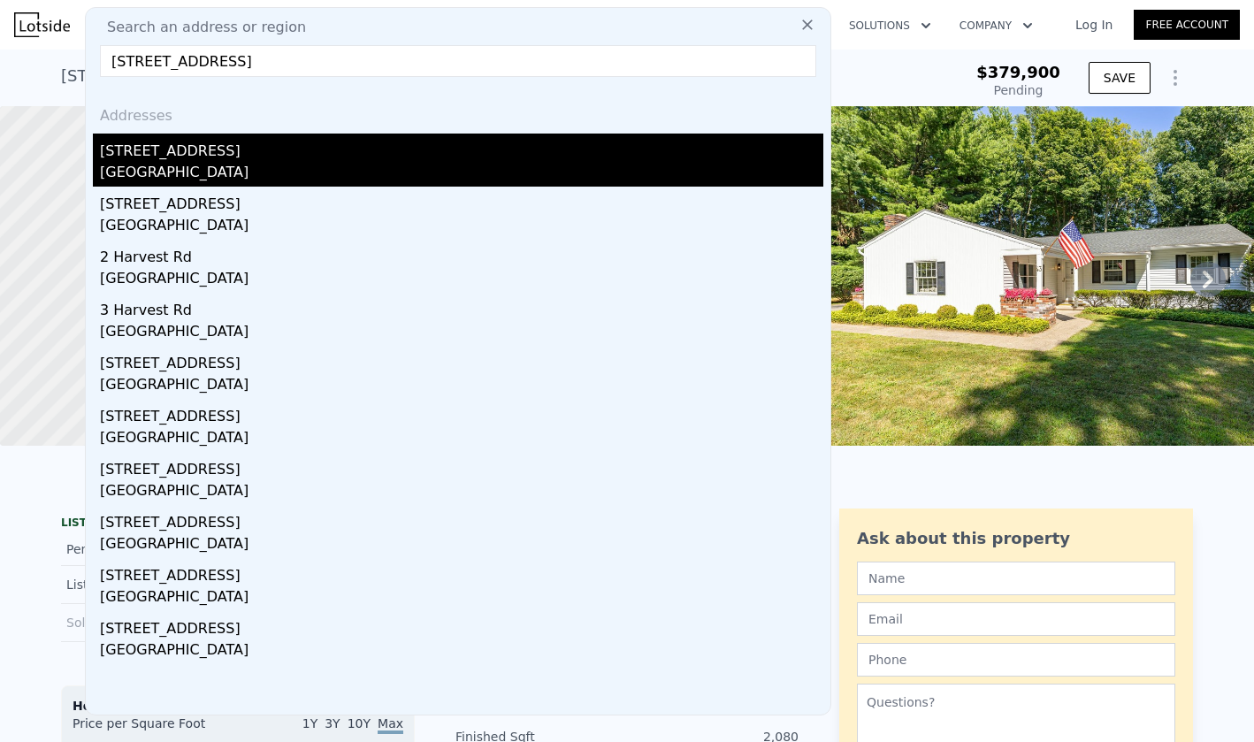
type input "[STREET_ADDRESS]"
click at [205, 177] on div "[GEOGRAPHIC_DATA]" at bounding box center [461, 174] width 723 height 25
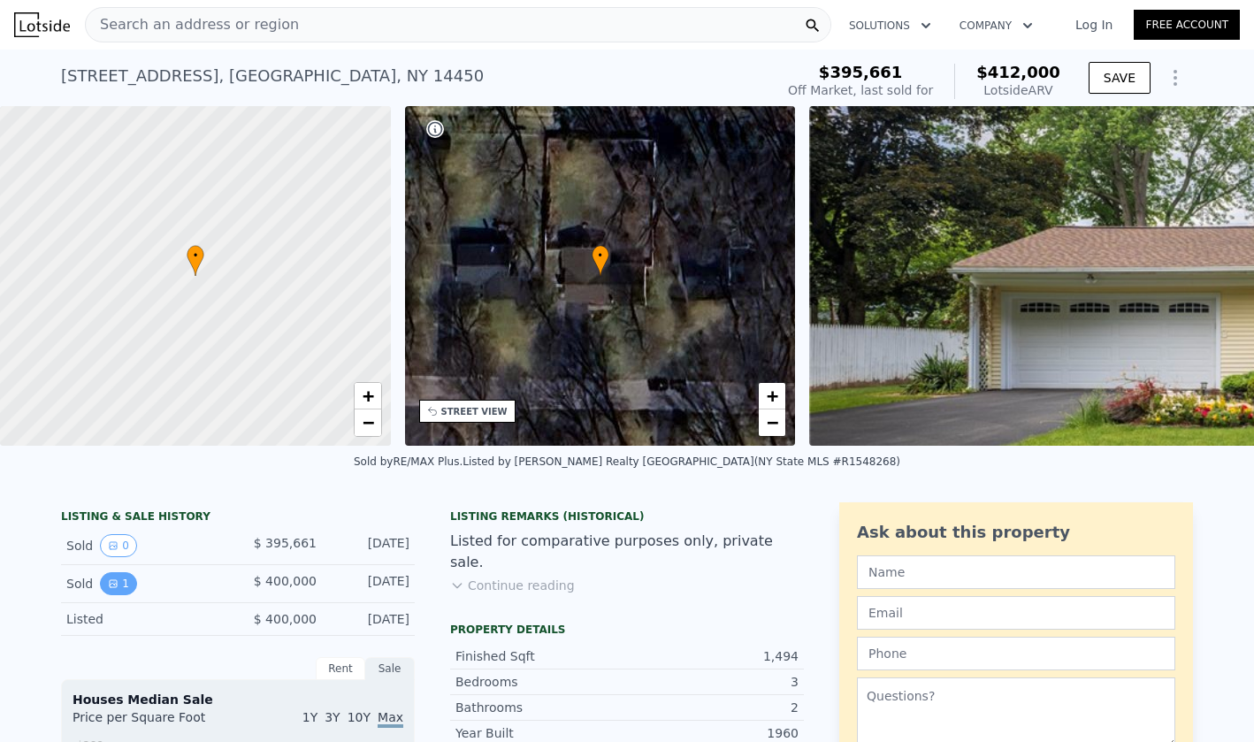
click at [119, 577] on button "1" at bounding box center [118, 583] width 37 height 23
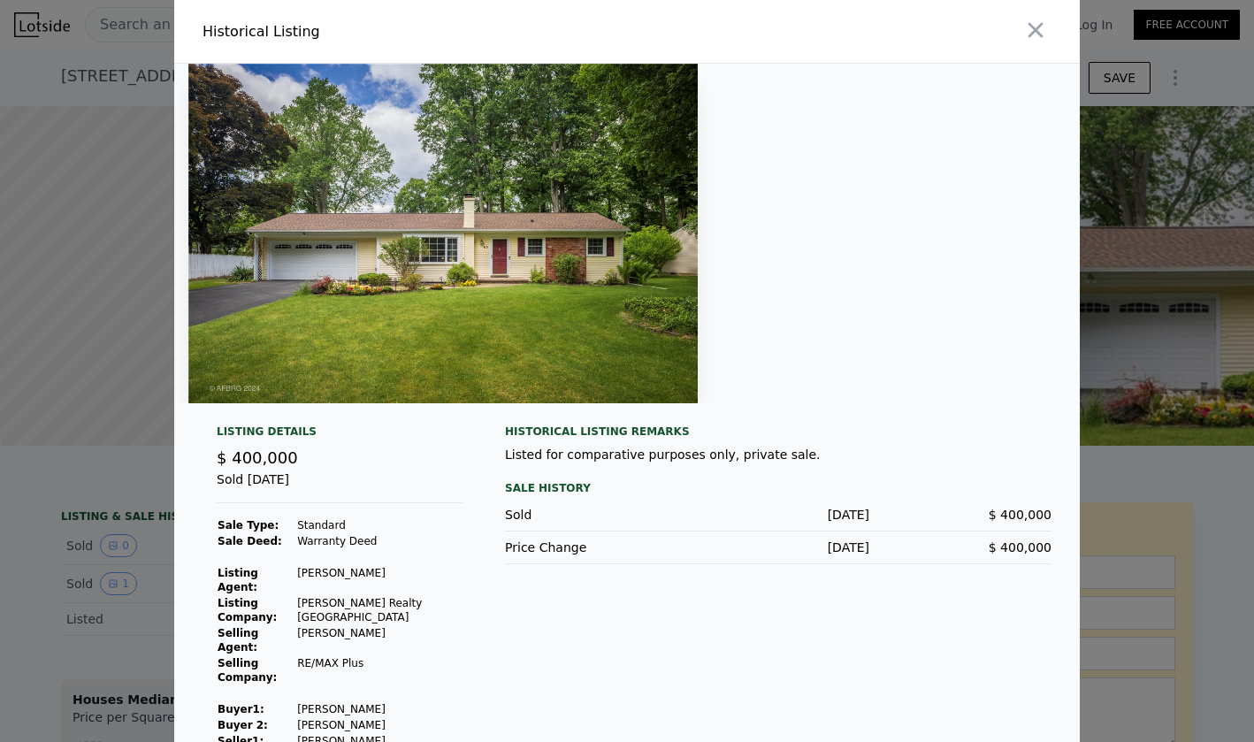
click at [50, 593] on div at bounding box center [627, 371] width 1254 height 742
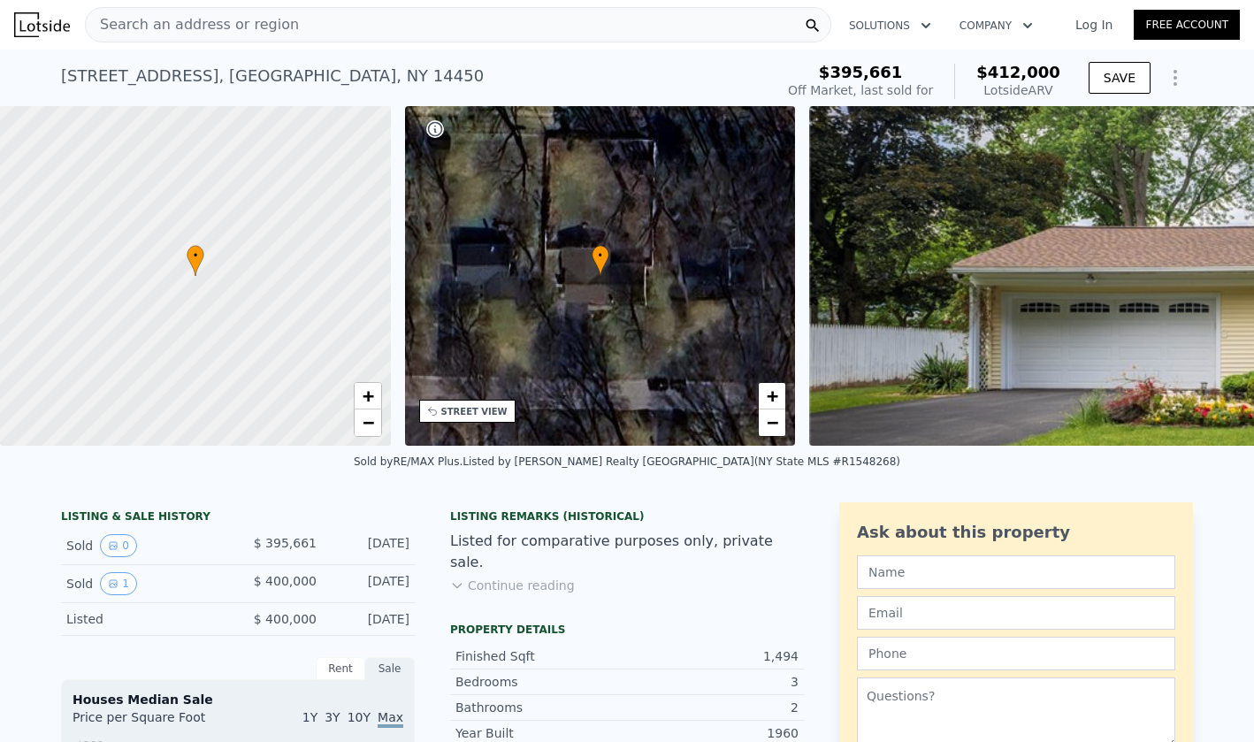
click at [348, 15] on div "Search an address or region" at bounding box center [458, 24] width 746 height 35
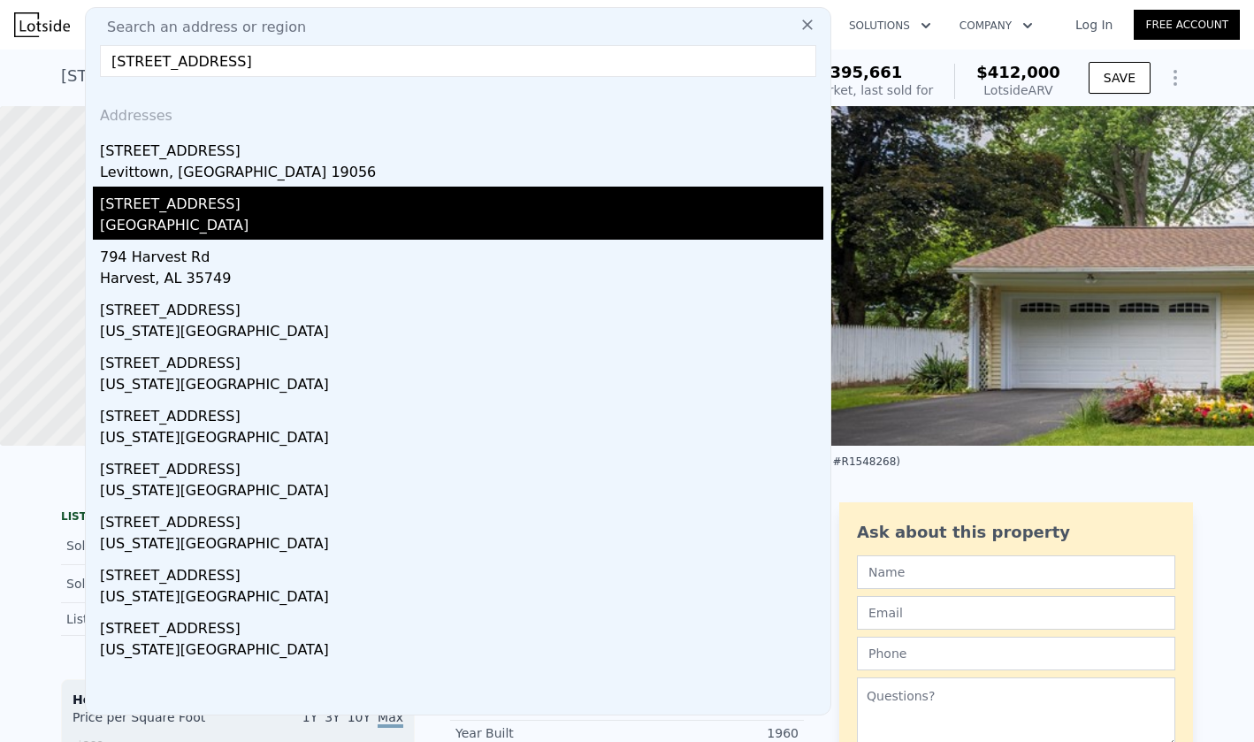
type input "[STREET_ADDRESS]"
click at [296, 219] on div "[GEOGRAPHIC_DATA]" at bounding box center [461, 227] width 723 height 25
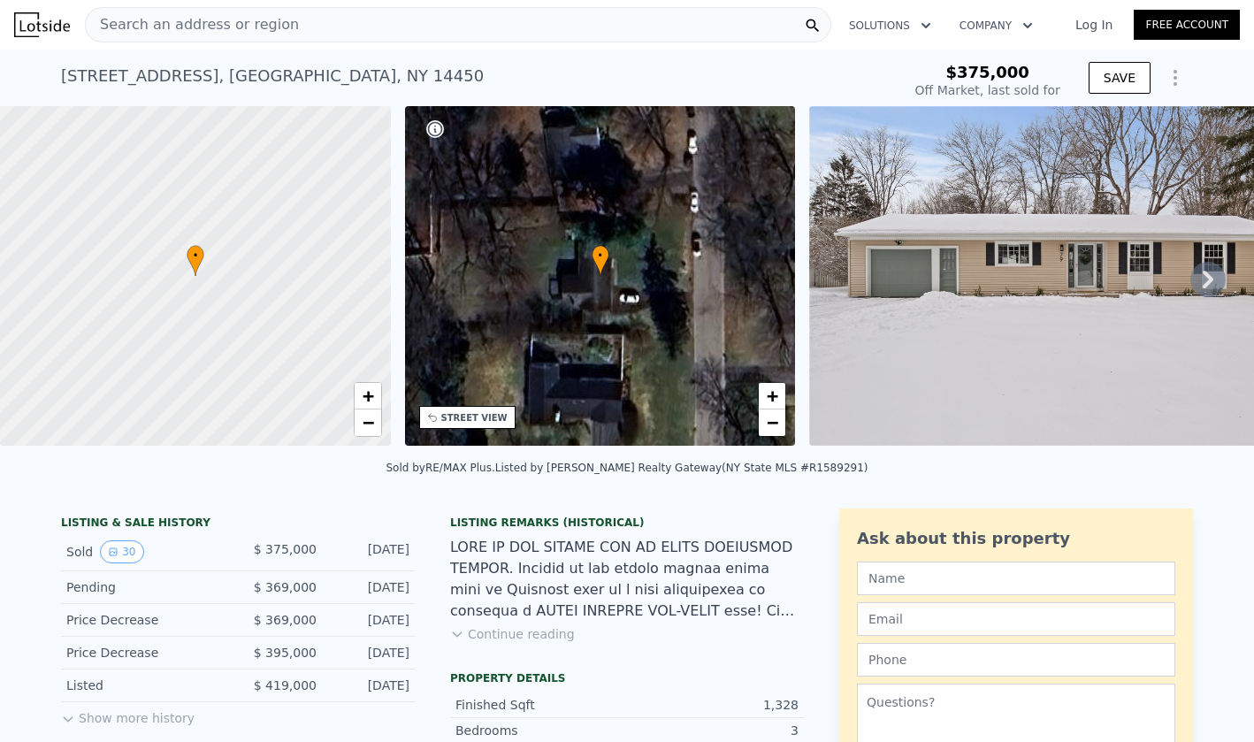
type input "-$ 400,087"
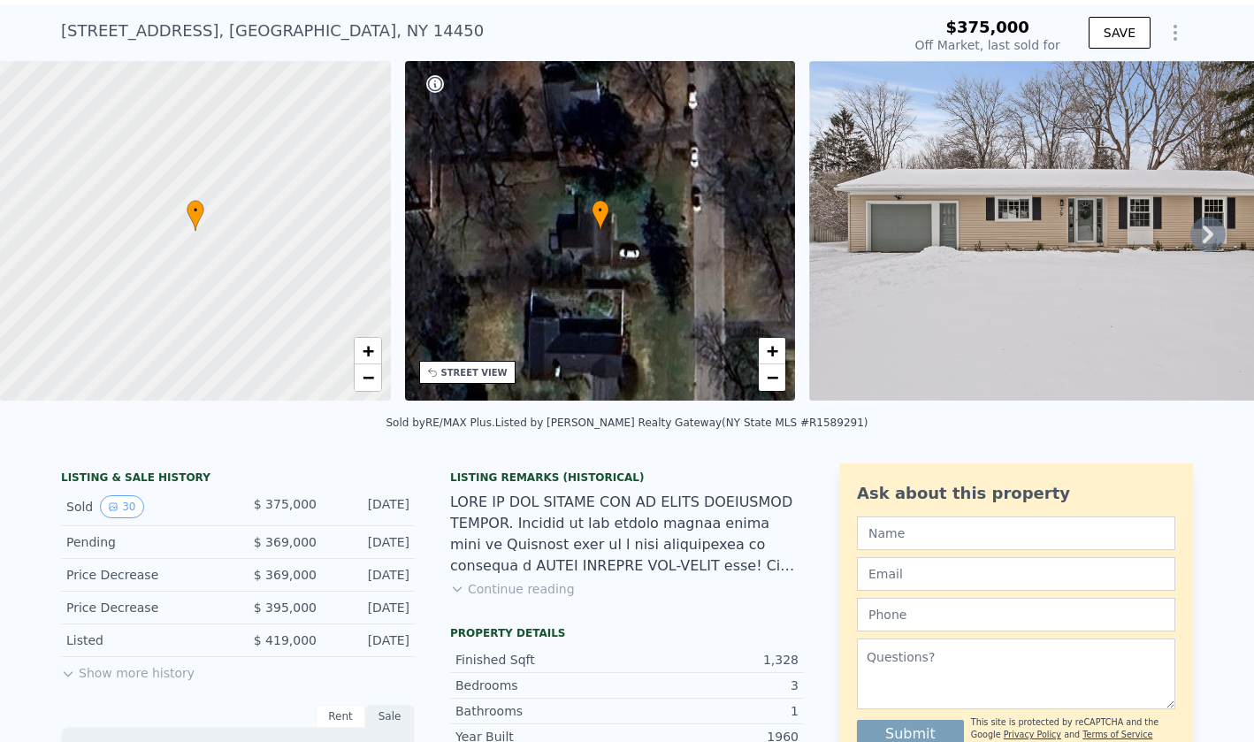
scroll to position [49, 0]
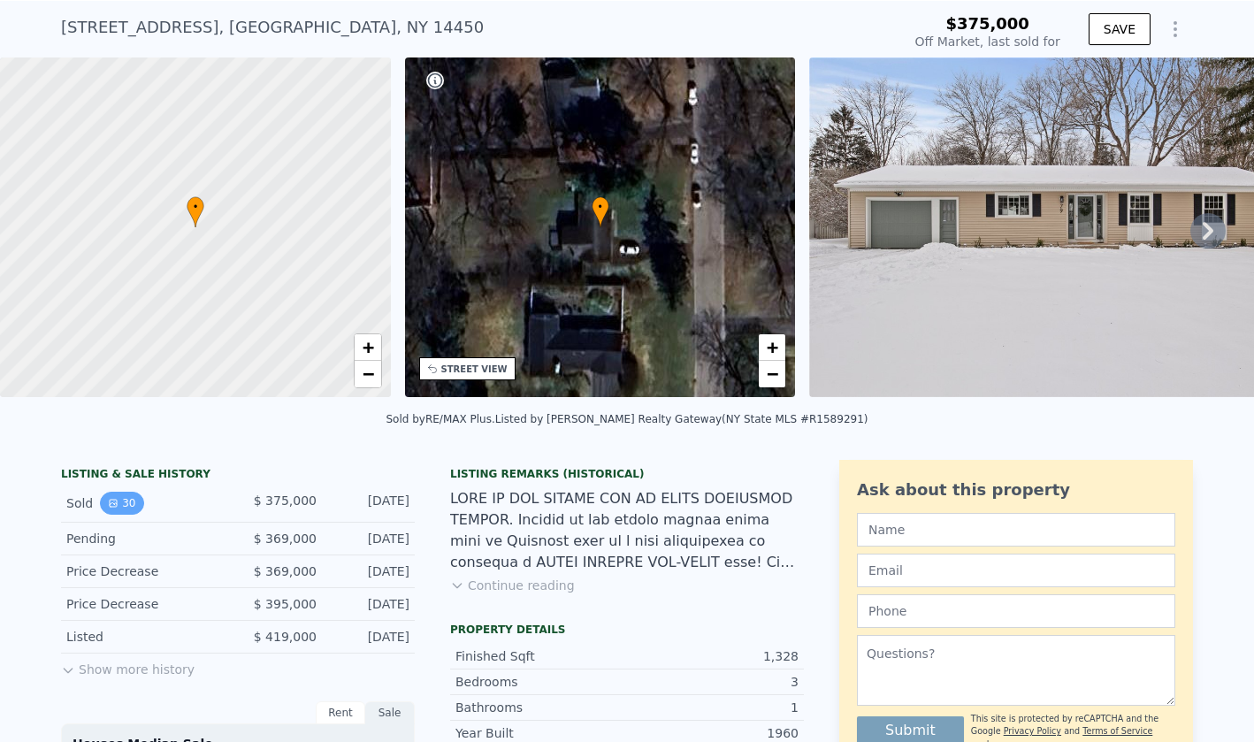
click at [126, 500] on button "30" at bounding box center [121, 503] width 43 height 23
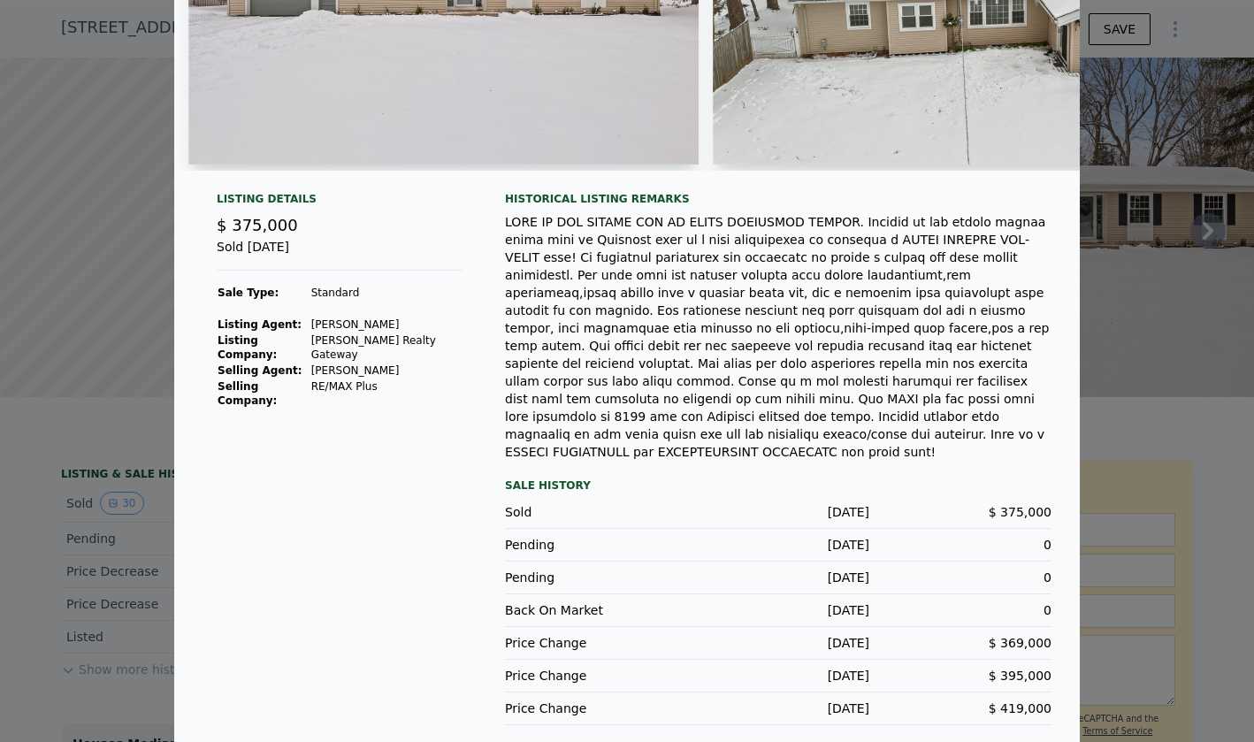
scroll to position [238, 0]
click at [65, 608] on div at bounding box center [627, 371] width 1254 height 742
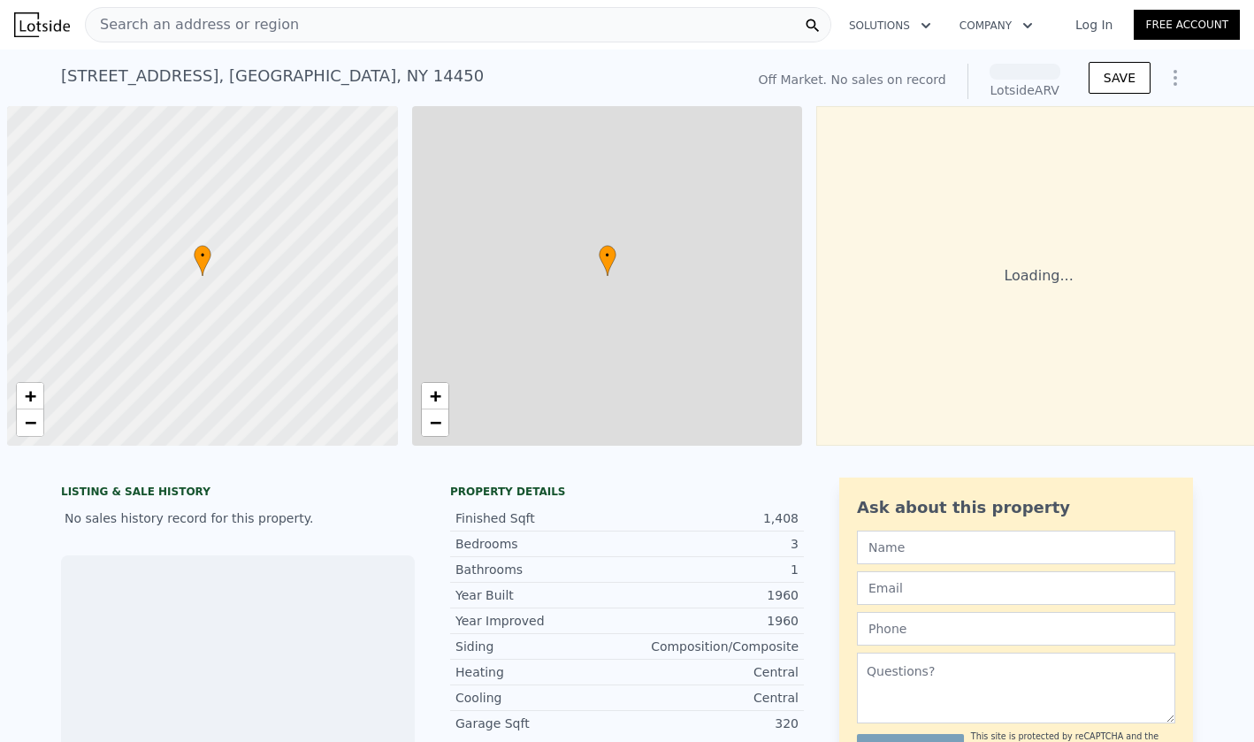
scroll to position [0, 7]
